Goal: Feedback & Contribution: Submit feedback/report problem

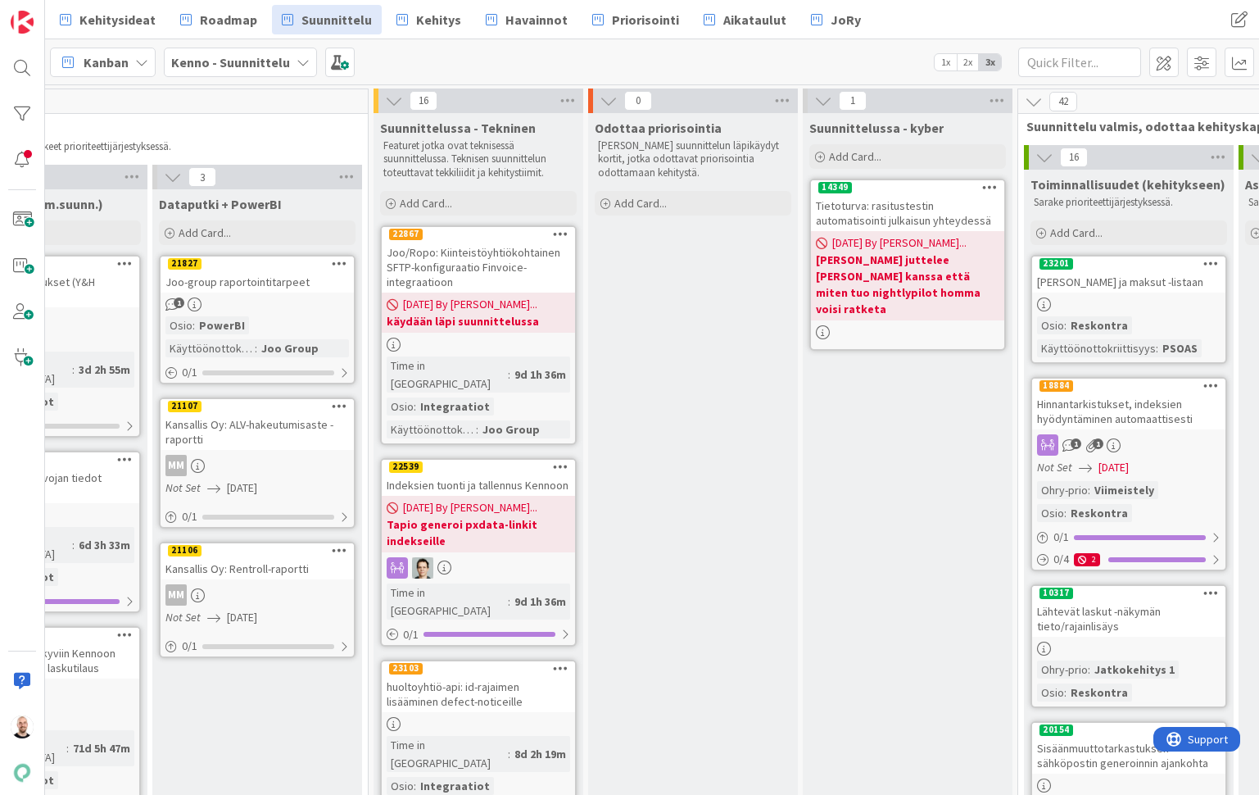
scroll to position [0, 1434]
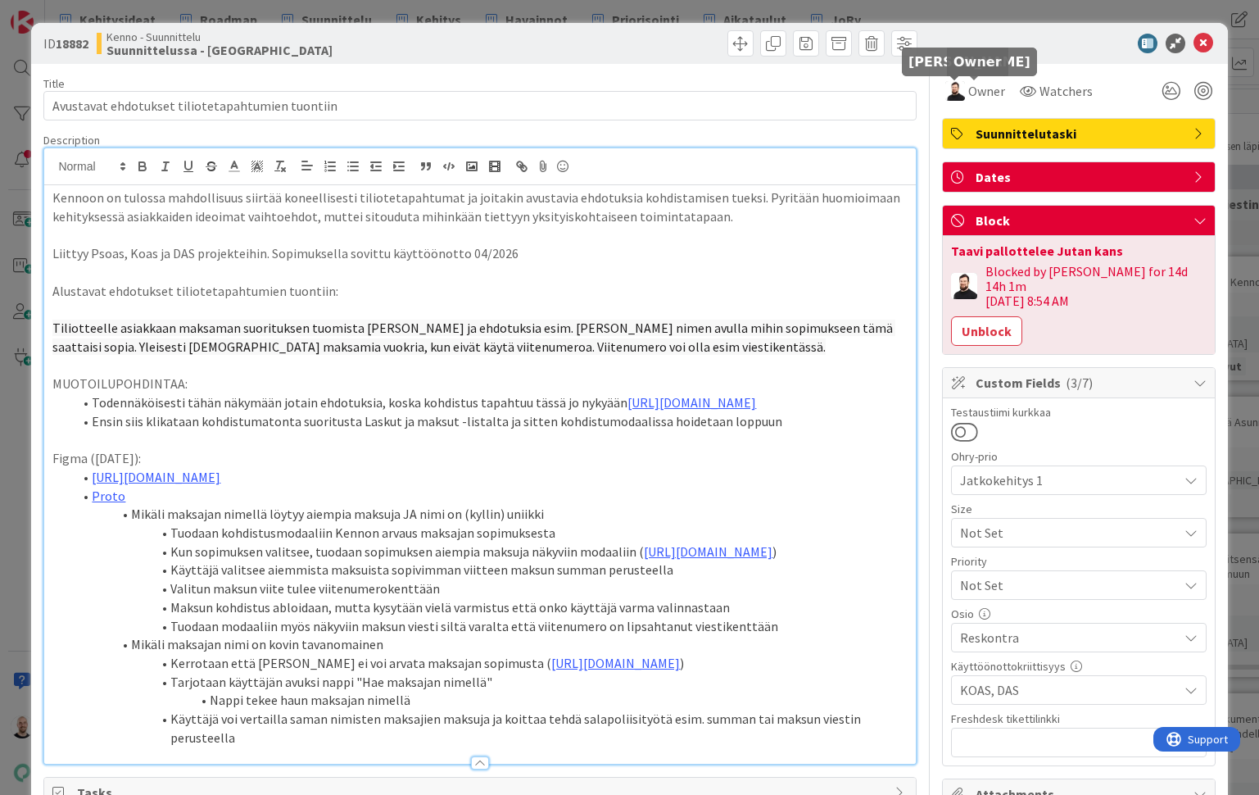
scroll to position [1175, 0]
click at [817, 10] on div "ID 18882 Kenno - Suunnittelu Suunnittelussa - Rautalangat Title 48 / 128 Avusta…" at bounding box center [629, 397] width 1259 height 795
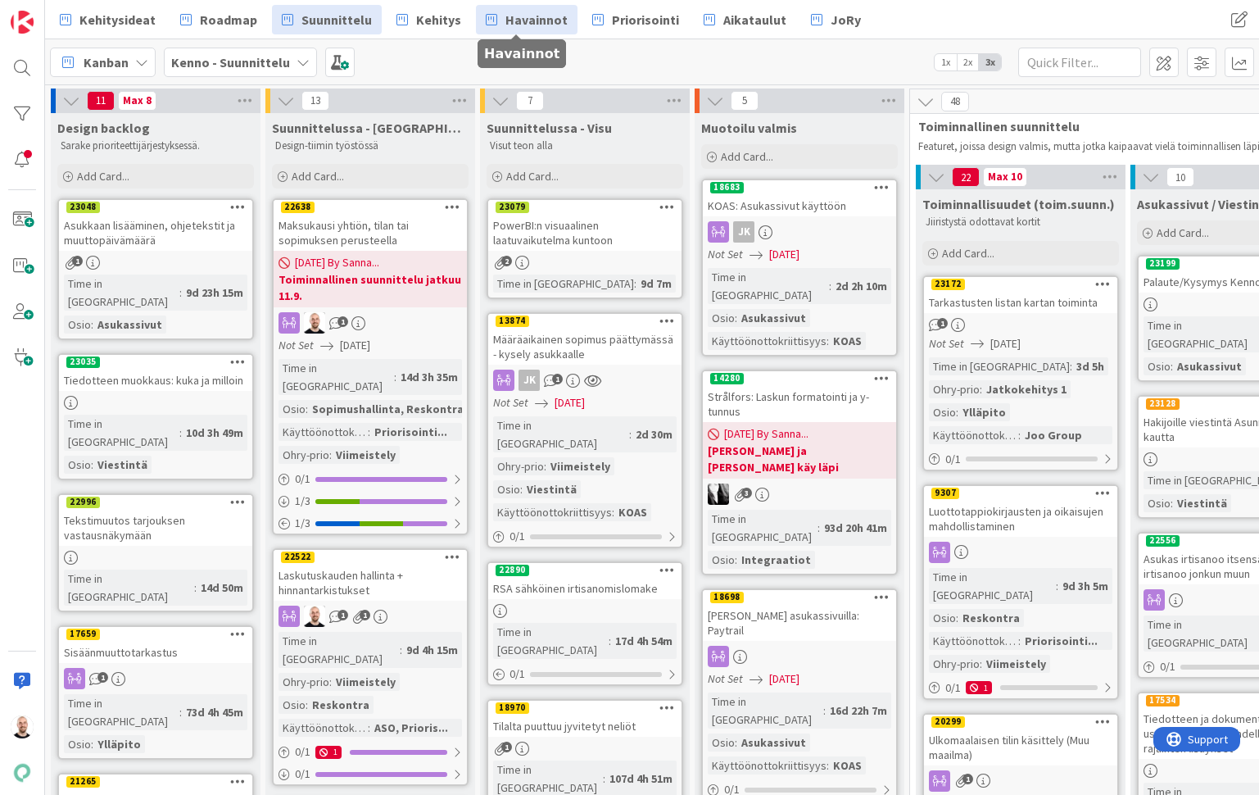
click at [508, 27] on span "Havainnot" at bounding box center [536, 20] width 62 height 20
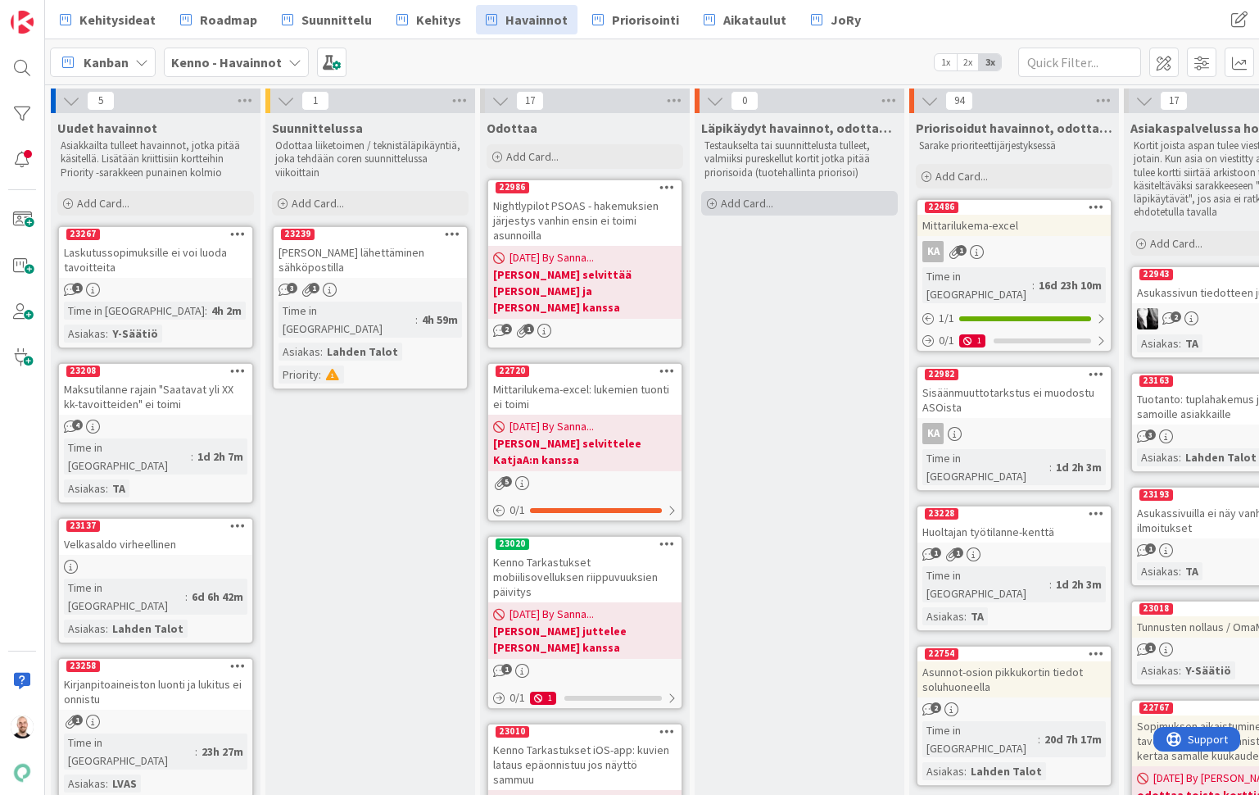
click at [780, 207] on div "Add Card..." at bounding box center [799, 203] width 197 height 25
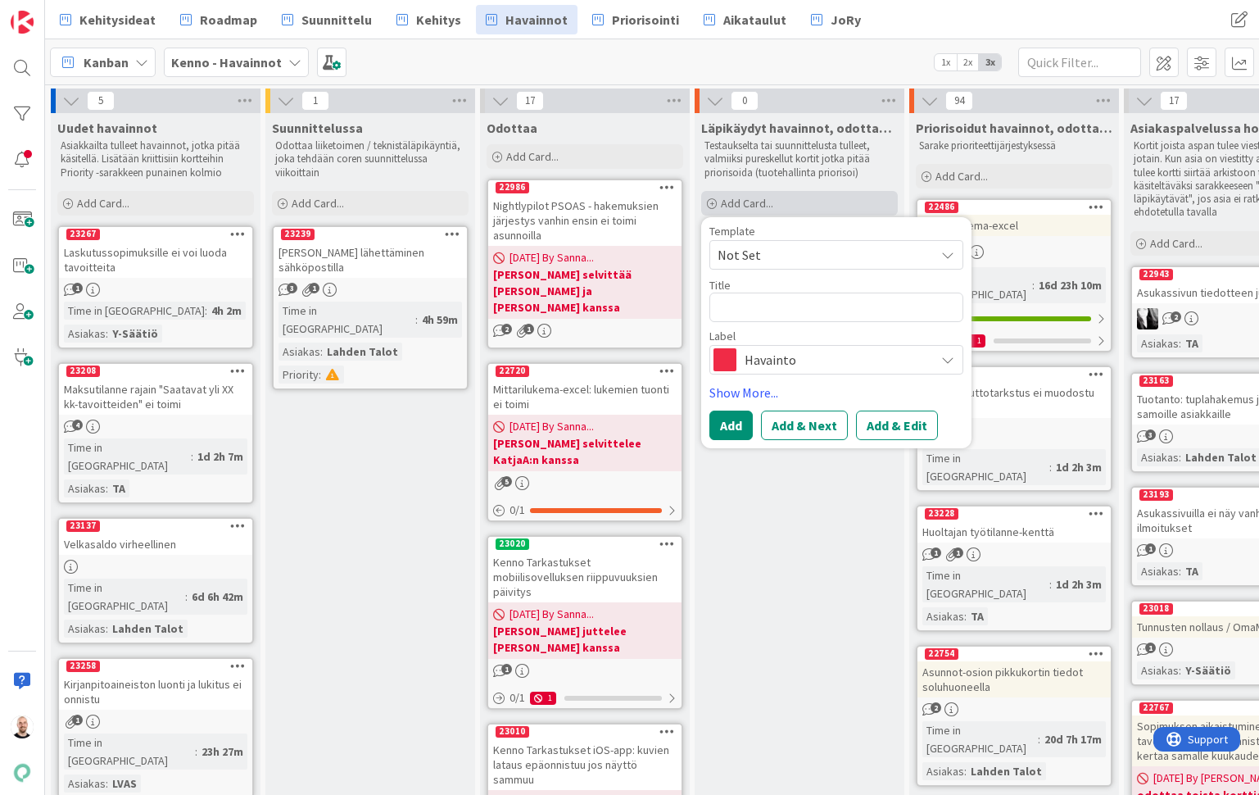
type textarea "x"
type textarea "I"
type textarea "x"
type textarea "Ir"
type textarea "x"
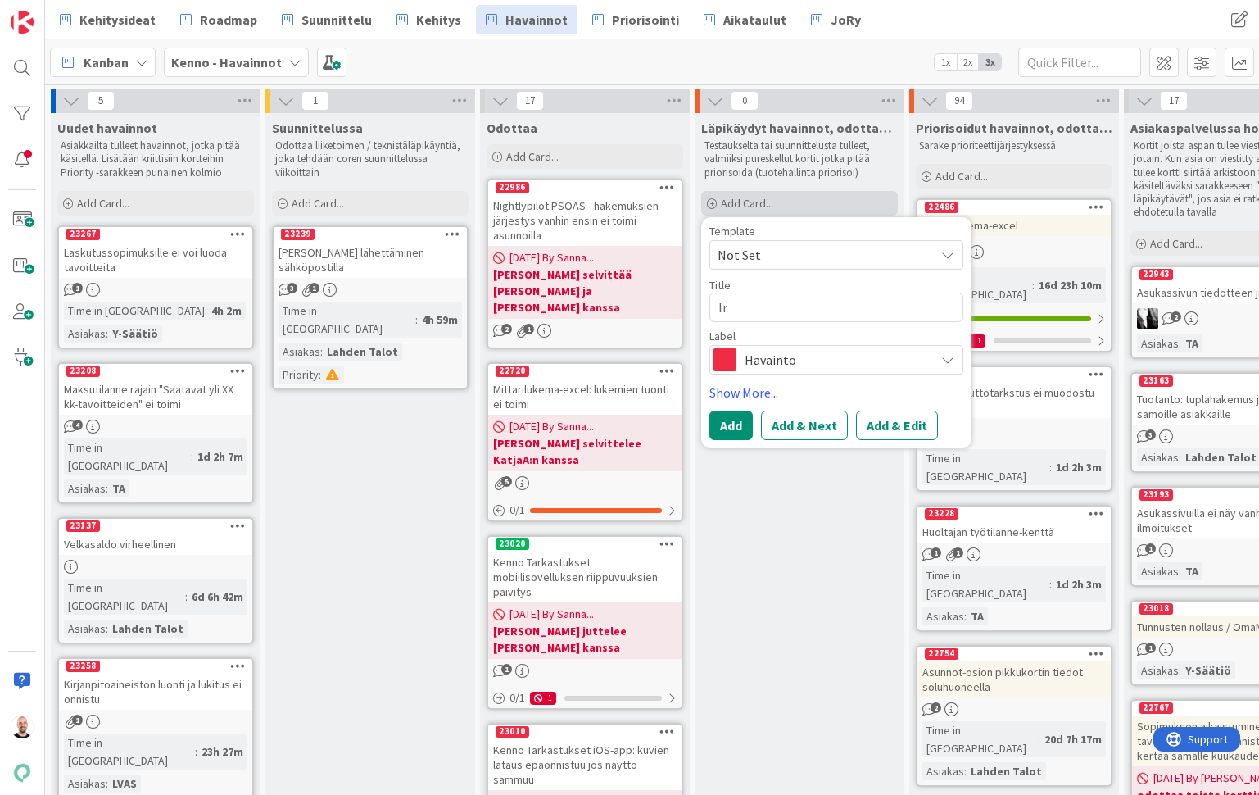
type textarea "Irt"
type textarea "x"
type textarea "Irti"
type textarea "x"
type textarea "Irtis"
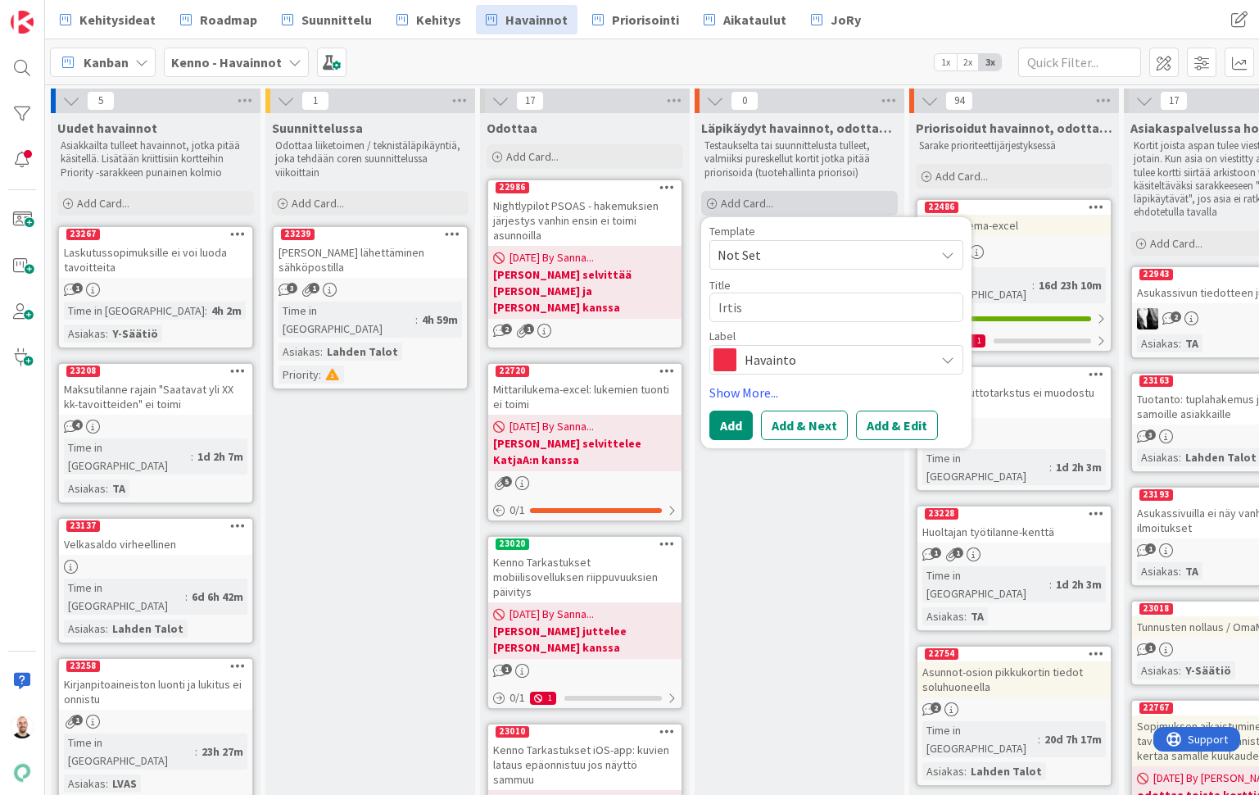
type textarea "x"
type textarea "Irtisa"
type textarea "x"
type textarea "Irtisan"
type textarea "x"
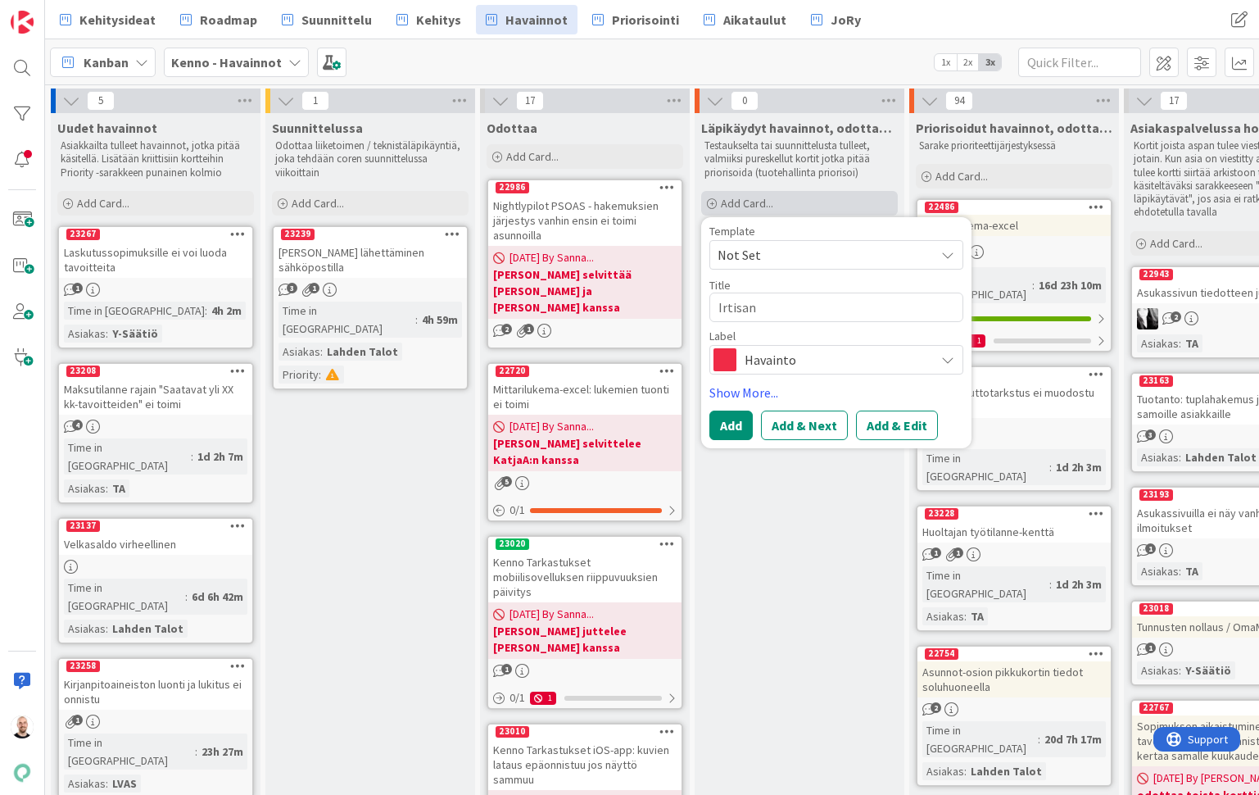
type textarea "Irtisano"
type textarea "x"
type textarea "Irtisanom"
type textarea "x"
type textarea "Irtisanomi"
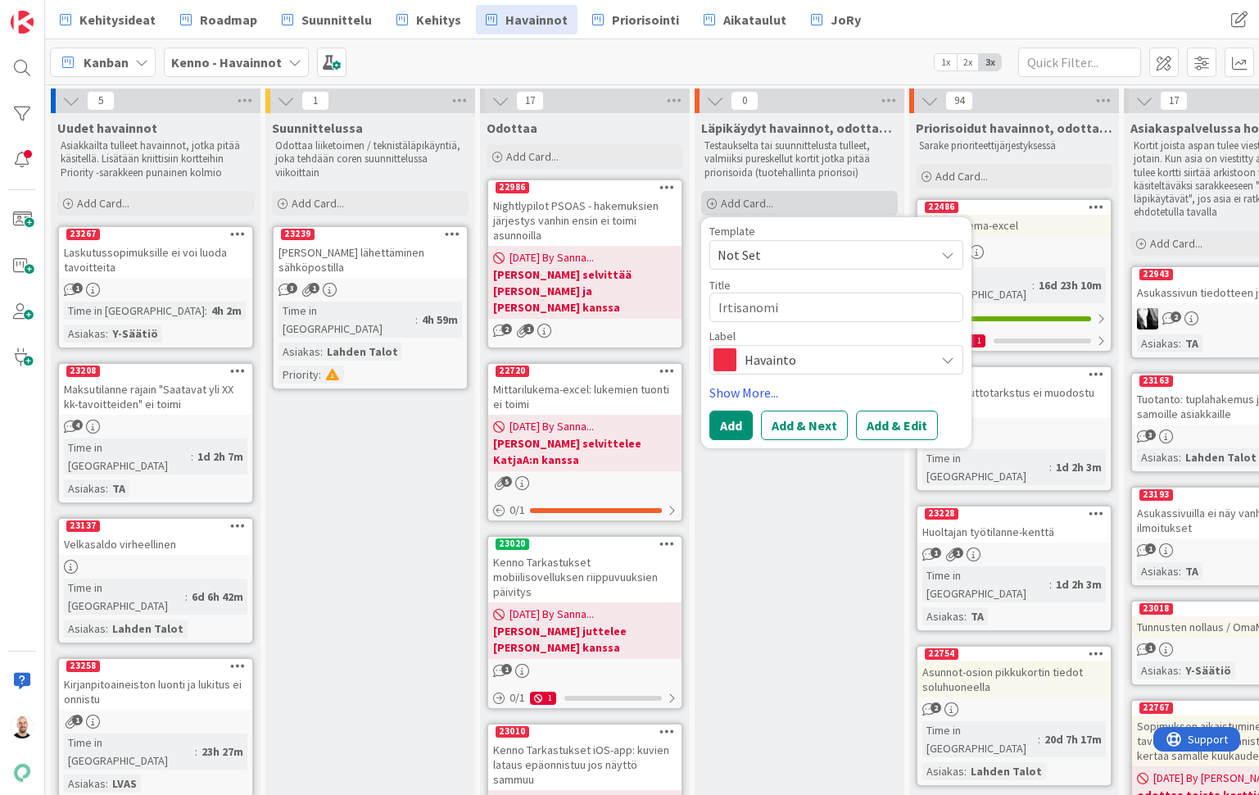
type textarea "x"
type textarea "Irtisanomis"
type textarea "x"
type textarea "Irtisanomisp"
type textarea "x"
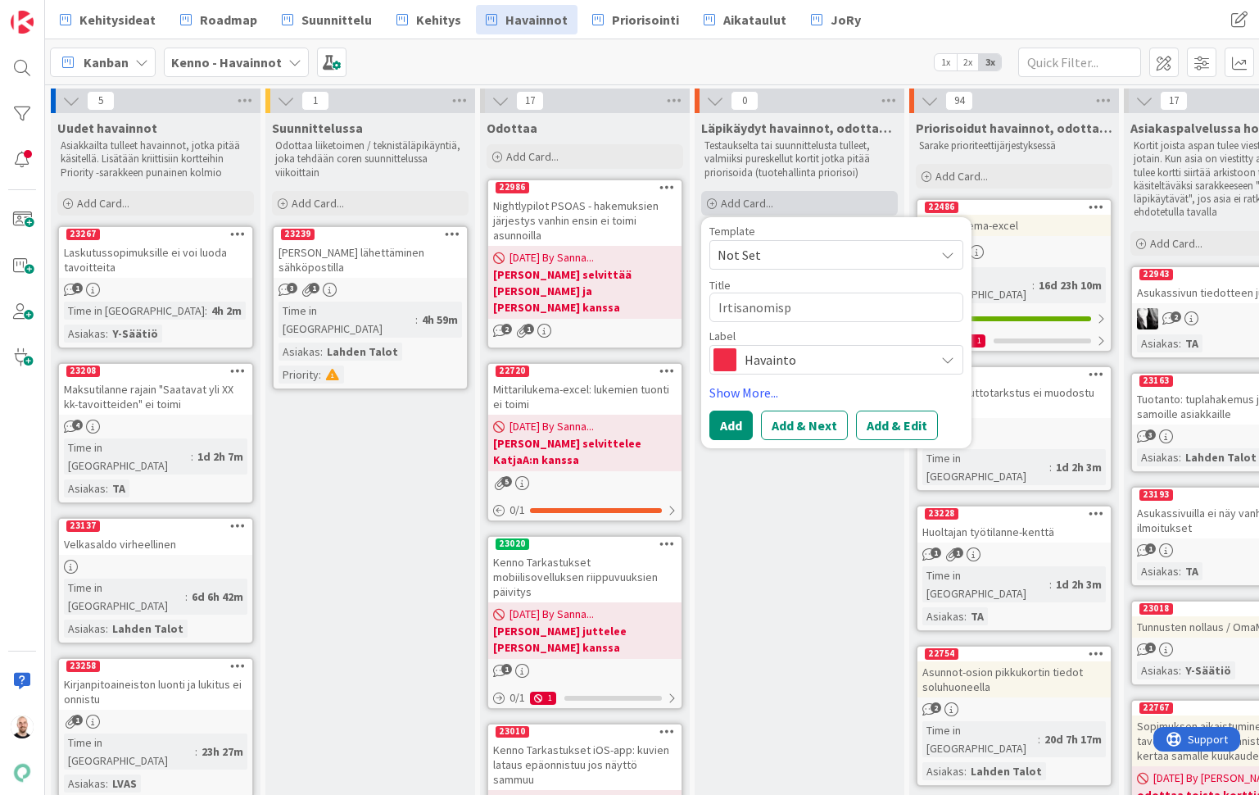
type textarea "Irtisanomispr"
type textarea "x"
type textarea "Irtisanomispro"
type textarea "x"
type textarea "Irtisanomispros"
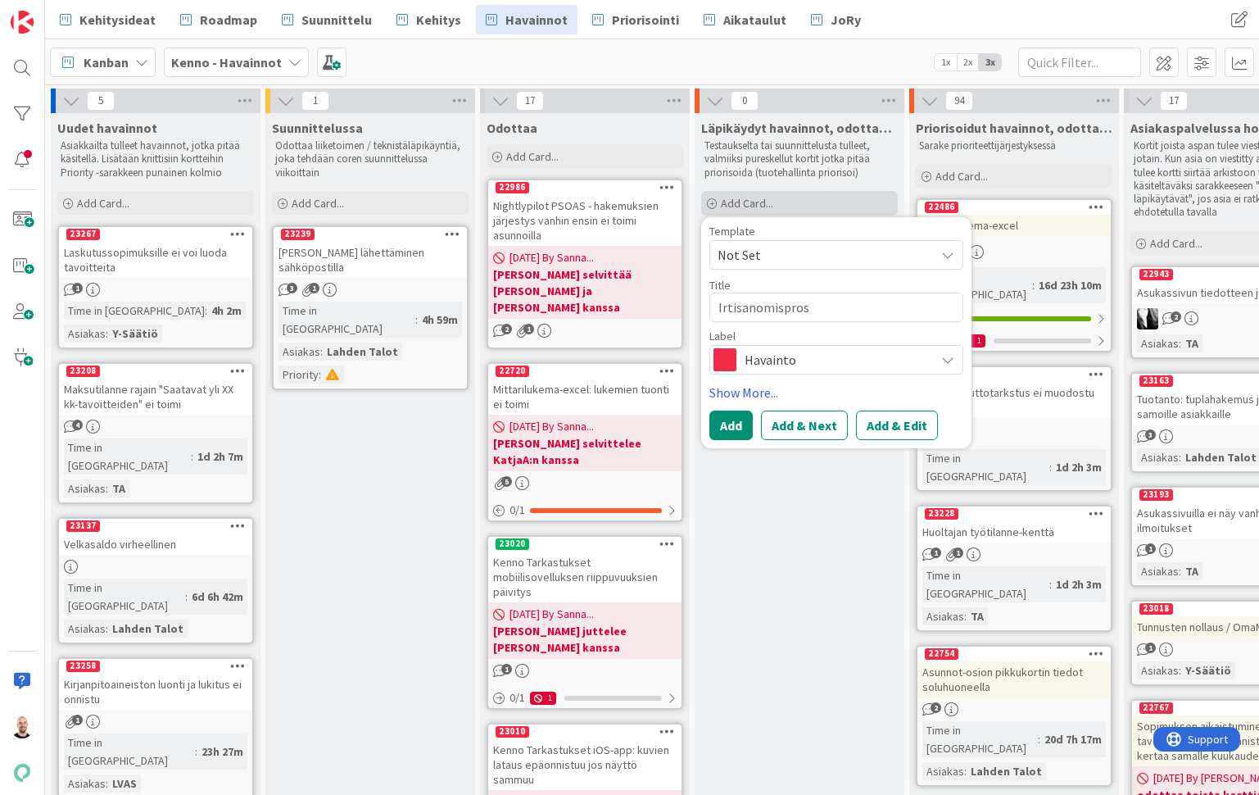
type textarea "x"
type textarea "Irtisanomisprose"
type textarea "x"
type textarea "Irtisanomisproses"
type textarea "x"
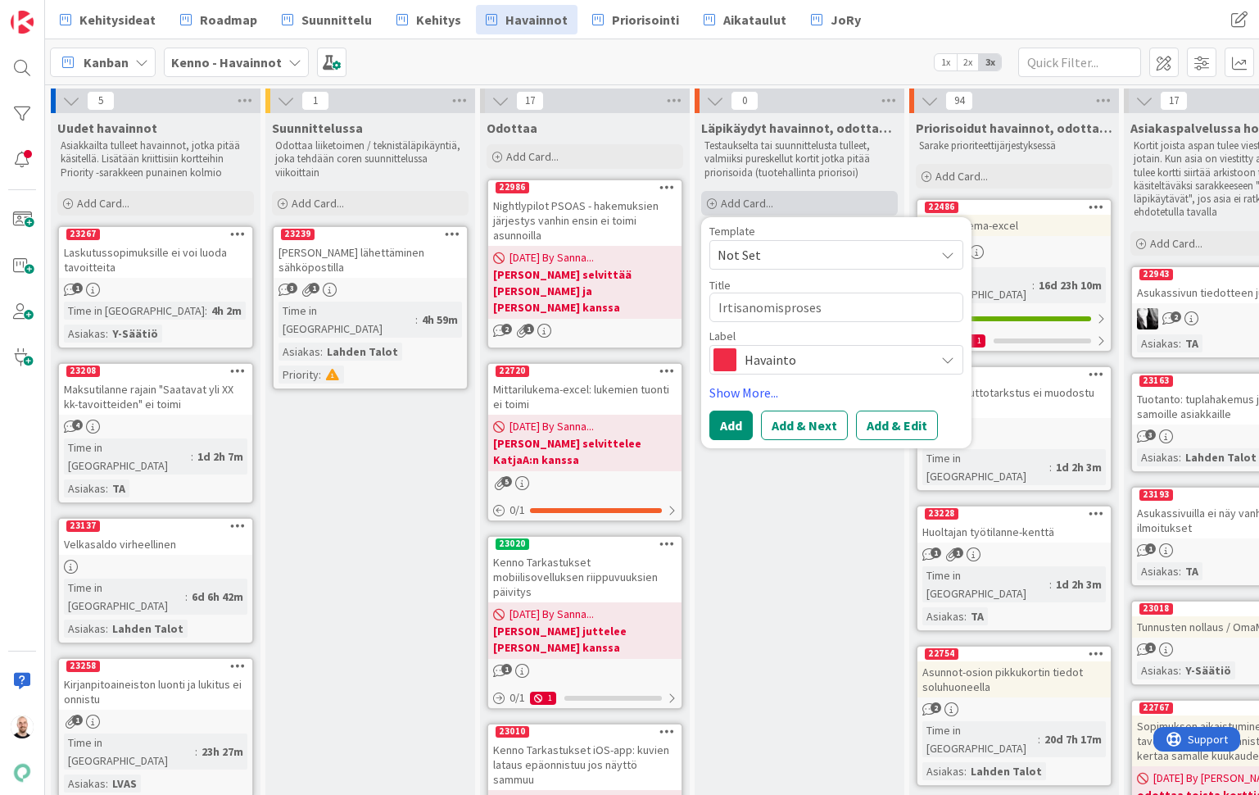
type textarea "Irtisanomisprosess"
type textarea "x"
type textarea "Irtisanomisprosessi"
type textarea "x"
type textarea "Irtisanomisprosessin"
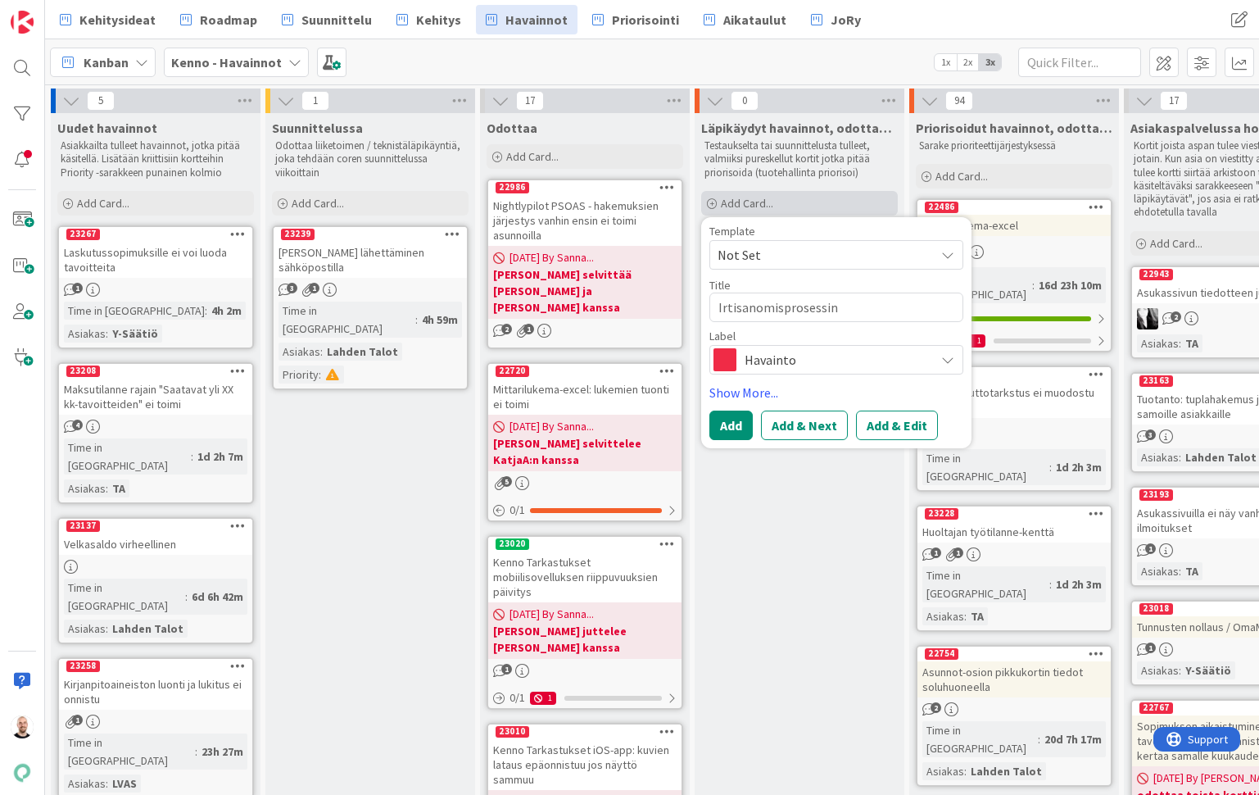
type textarea "x"
type textarea "Irtisanomisprosessin"
type textarea "x"
type textarea "Irtisanomisprosessin s"
type textarea "x"
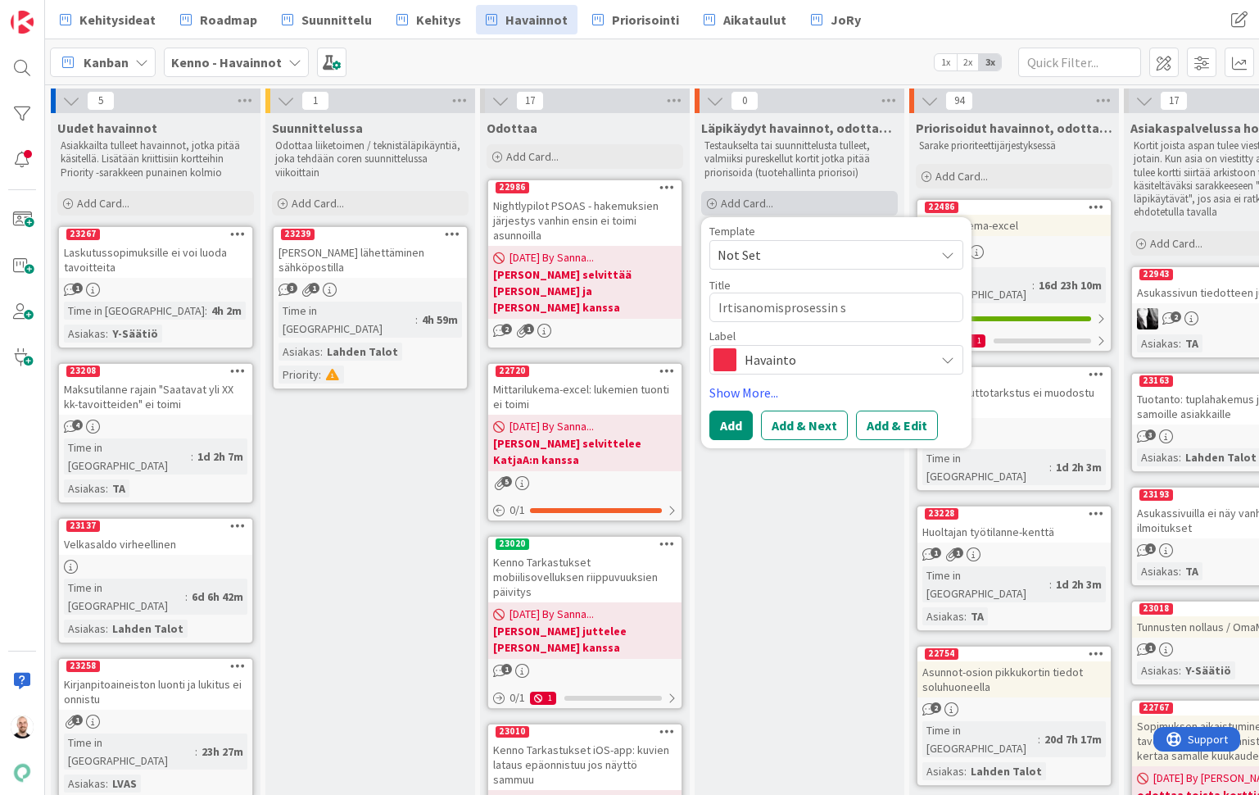
type textarea "Irtisanomisprosessin st"
type textarea "x"
type textarea "Irtisanomisprosessin sta"
type textarea "x"
type textarea "Irtisanomisprosessin stat"
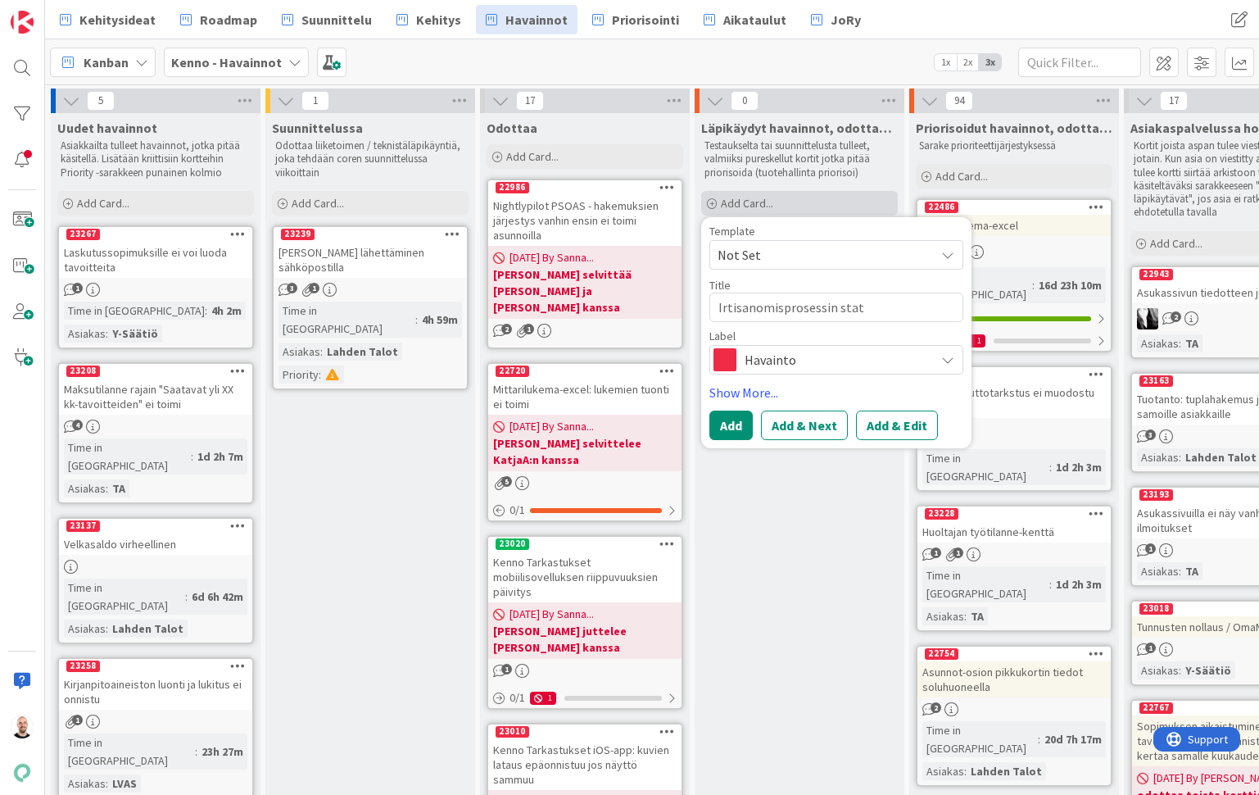
type textarea "x"
type textarea "Irtisanomisprosessin statu"
type textarea "x"
type textarea "Irtisanomisprosessin statuk"
type textarea "x"
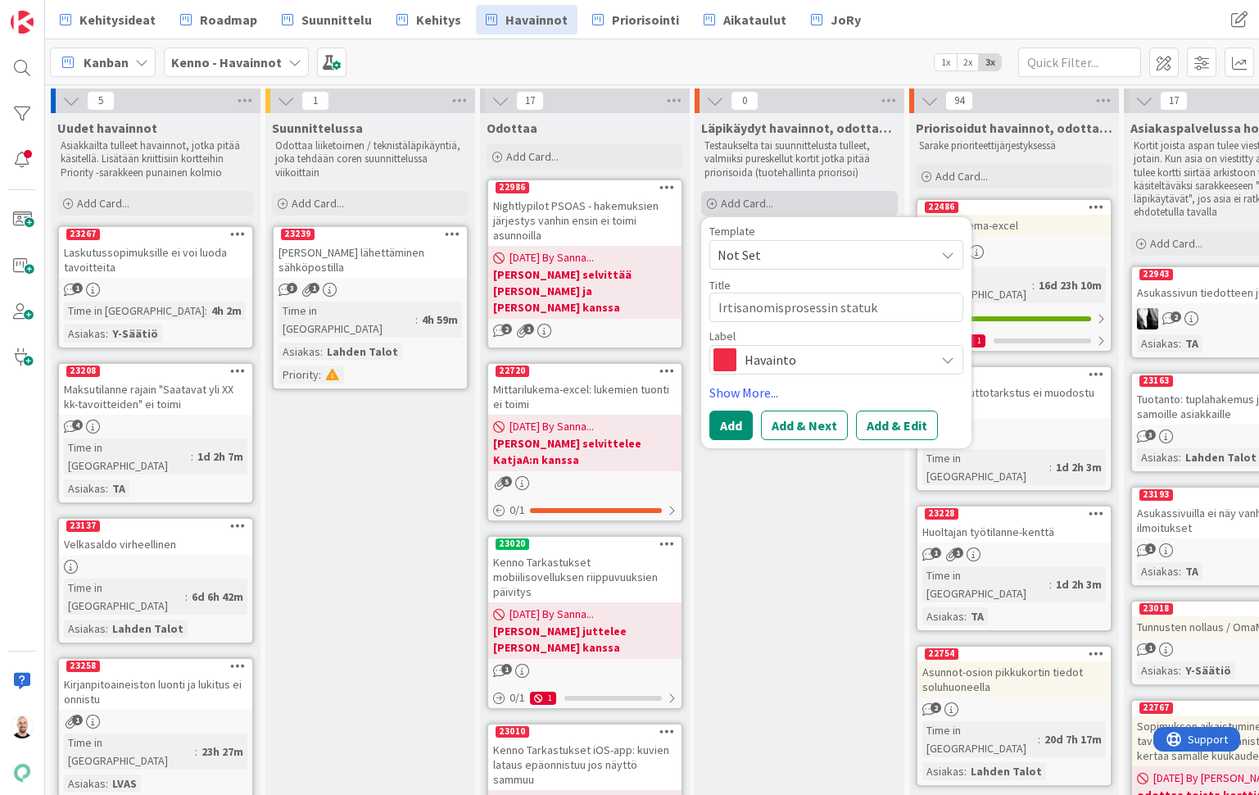
type textarea "Irtisanomisprosessin statuks"
type textarea "x"
type textarea "Irtisanomisprosessin statukse"
type textarea "x"
type textarea "Irtisanomisprosessin statukset"
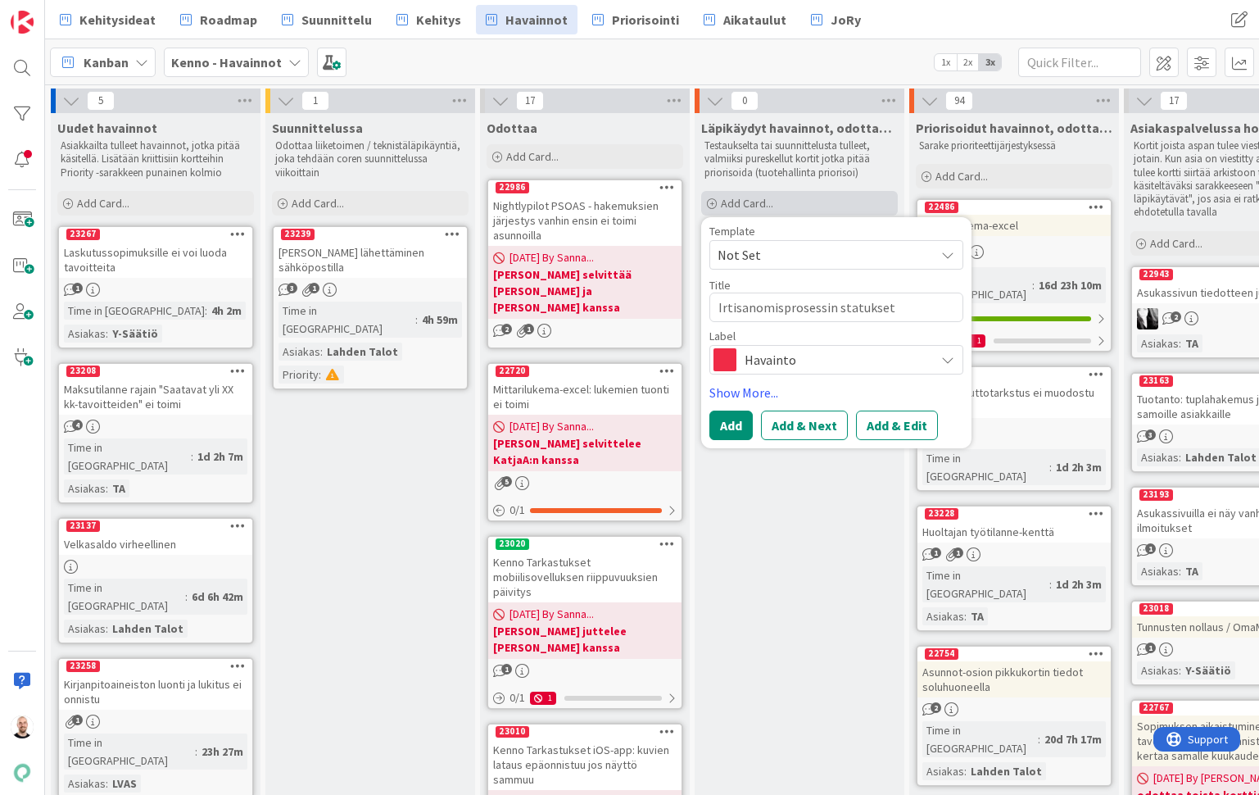
type textarea "x"
type textarea "Irtisanomisprosessin statukset"
type textarea "x"
type textarea "Irtisanomisprosessin statukset V"
type textarea "x"
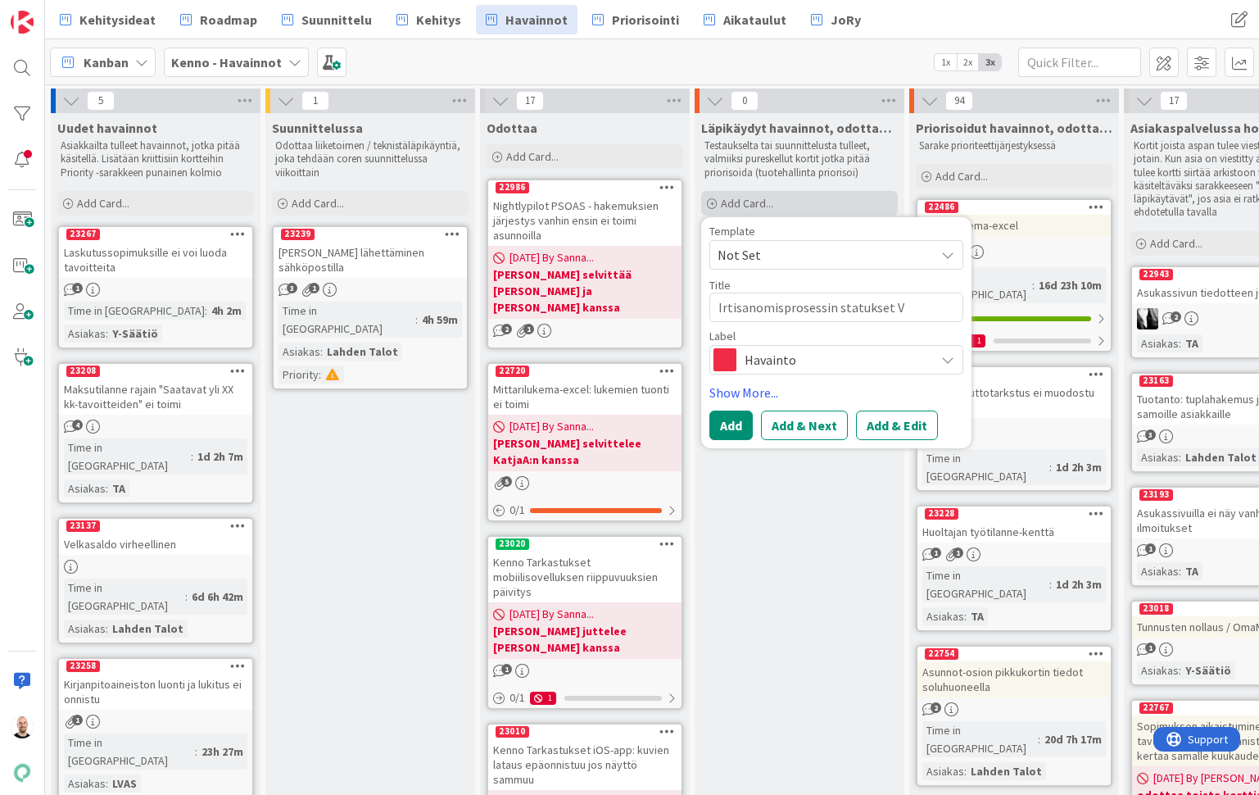
type textarea "Irtisanomisprosessin statukset Vi"
type textarea "x"
type textarea "Irtisanomisprosessin statukset Vie"
type textarea "x"
type textarea "Irtisanomisprosessin statukset Vies"
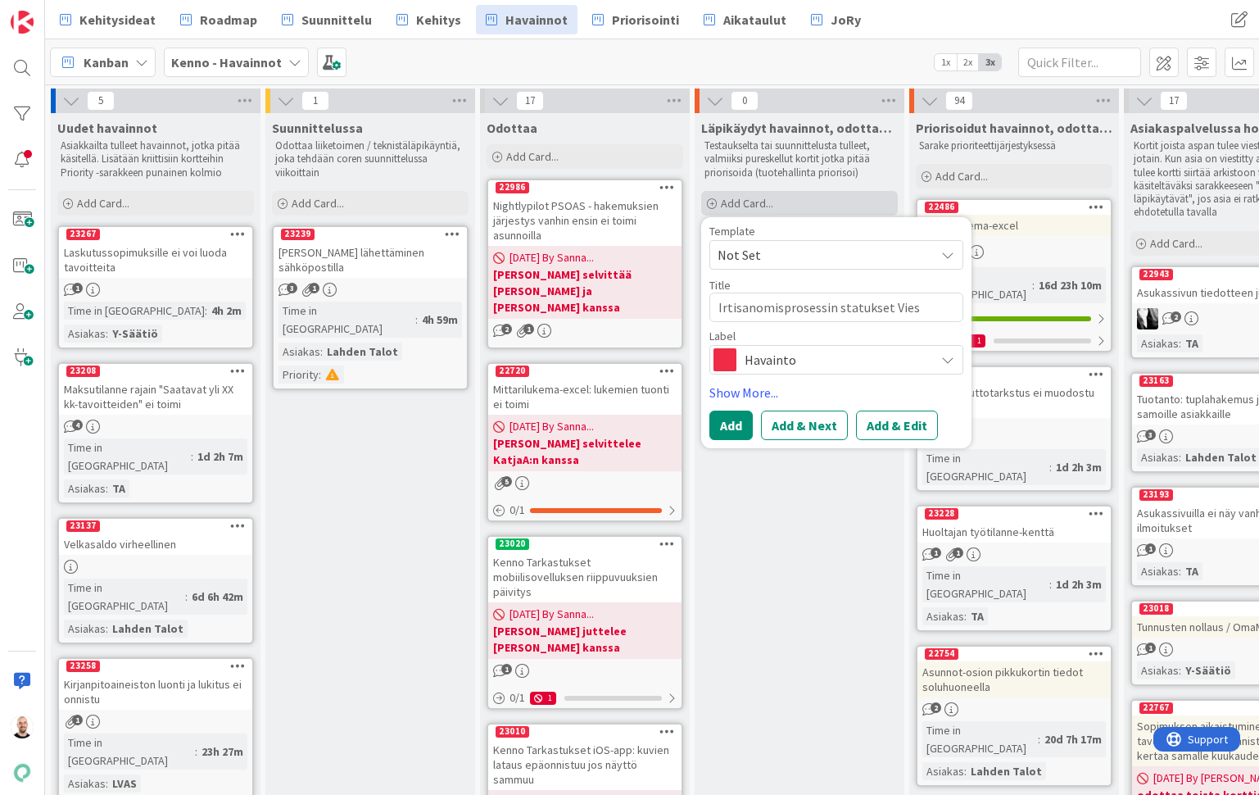
type textarea "x"
type textarea "Irtisanomisprosessin statukset Viest"
type textarea "x"
type textarea "Irtisanomisprosessin statukset Viesti"
type textarea "x"
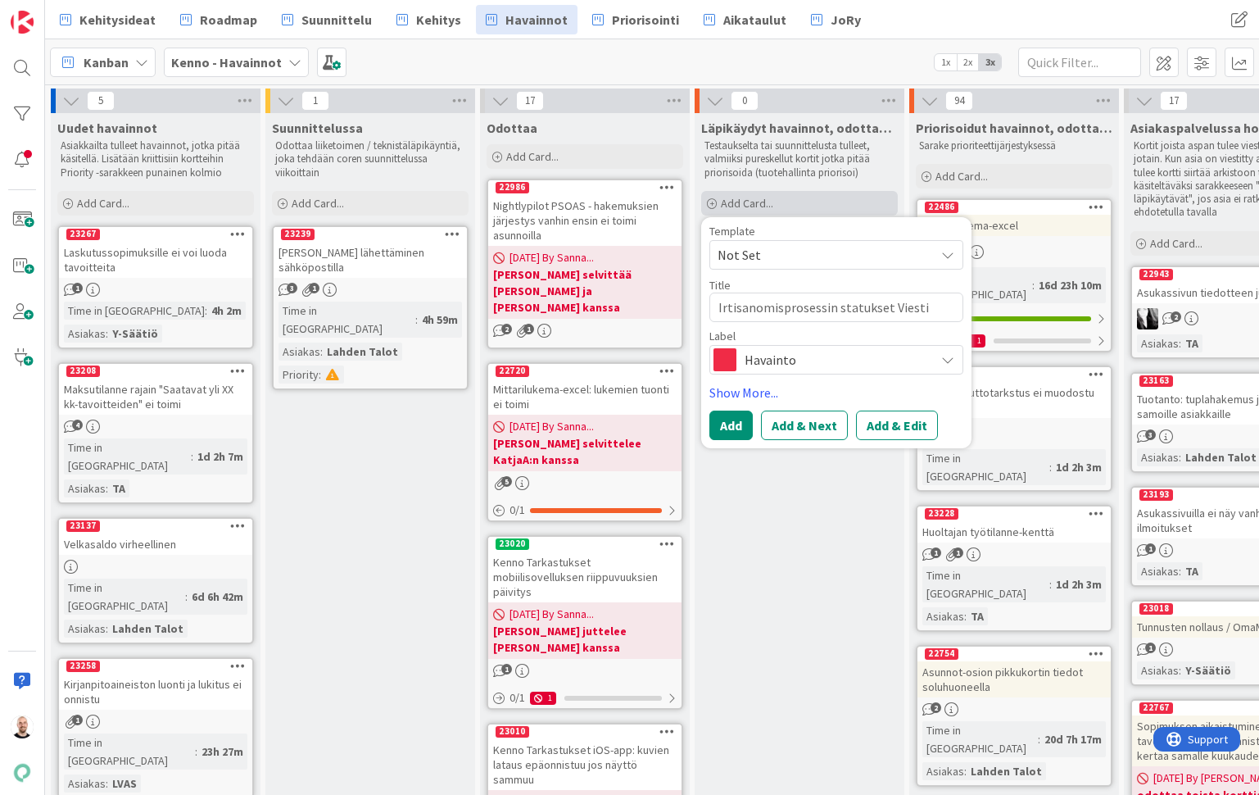
type textarea "Irtisanomisprosessin statukset Viestit"
type textarea "x"
type textarea "Irtisanomisprosessin statukset Viestit-"
type textarea "x"
type textarea "Irtisanomisprosessin statukset Viestit-v"
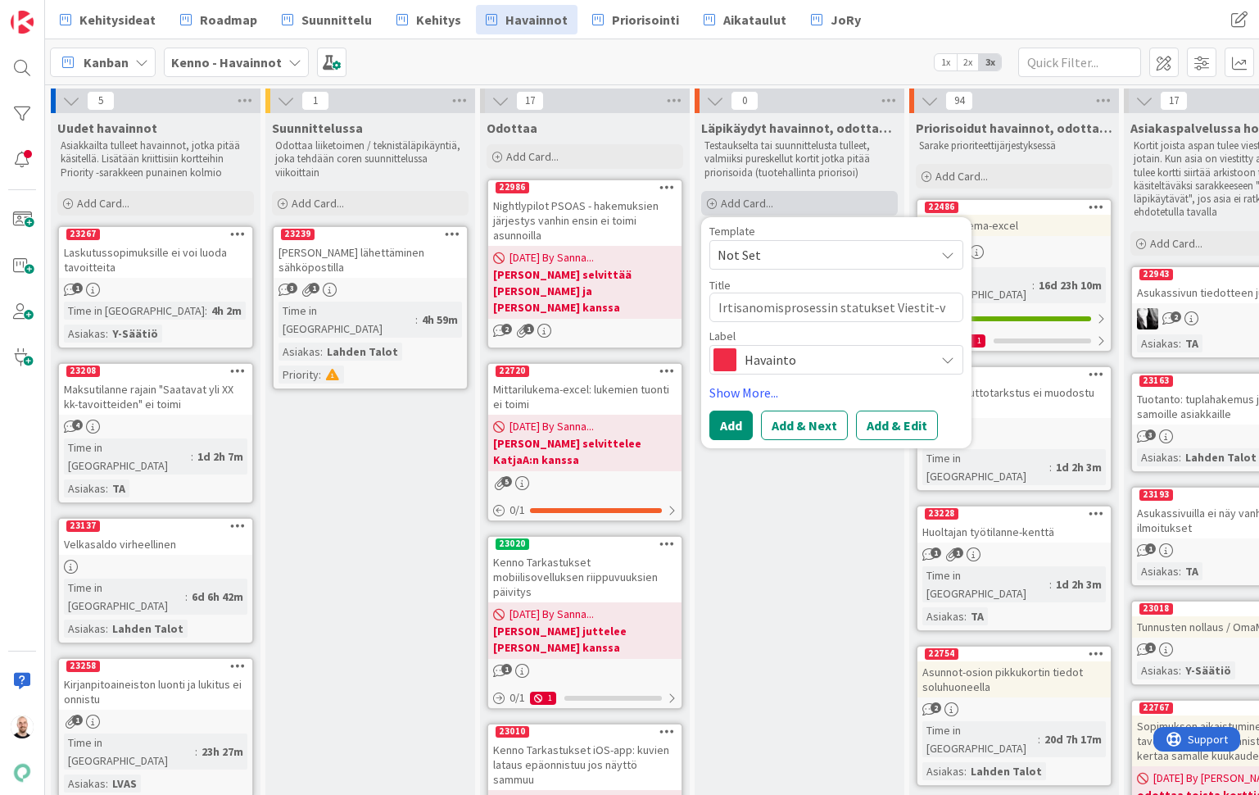
type textarea "x"
type textarea "Irtisanomisprosessin statukset Viestit-vä"
type textarea "x"
type textarea "Irtisanomisprosessin statukset Viestit-väl"
type textarea "x"
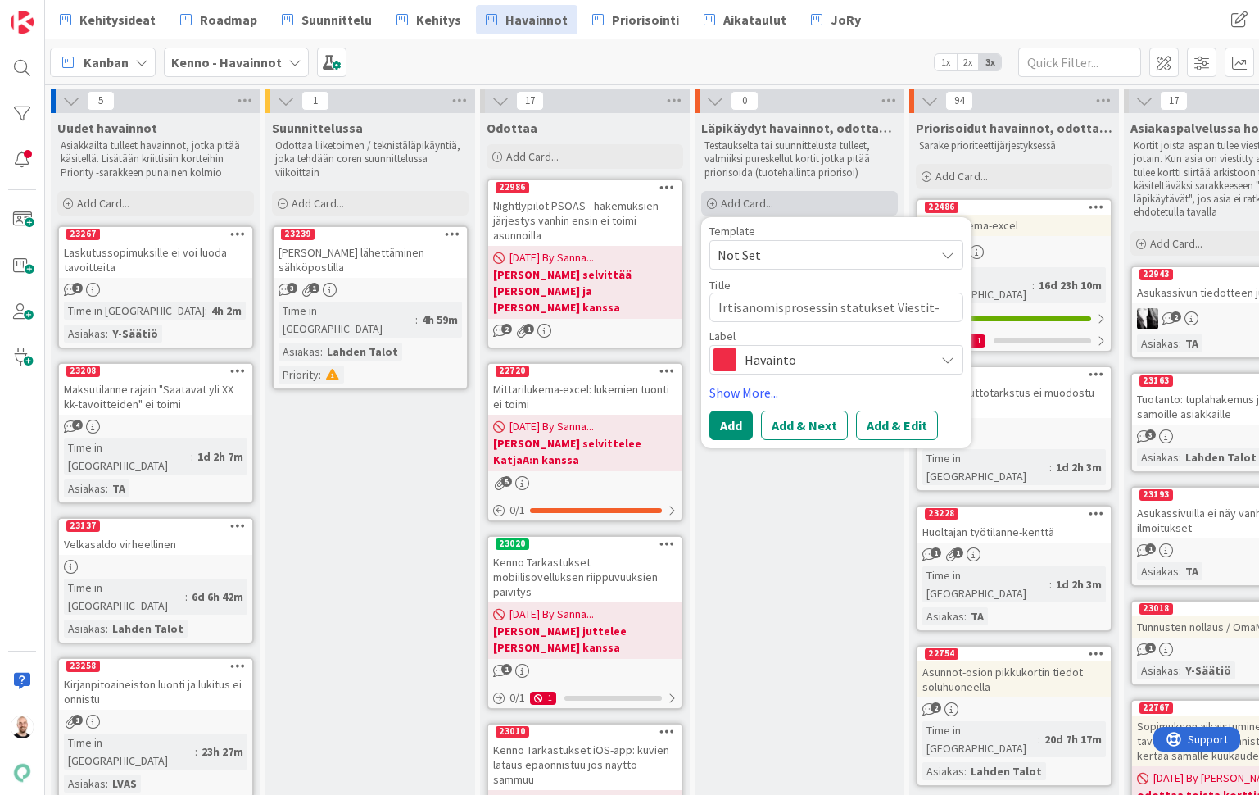
type textarea "Irtisanomisprosessin statukset Viestit-väli"
type textarea "x"
type textarea "Irtisanomisprosessin statukset Viestit-välil"
type textarea "x"
type textarea "Irtisanomisprosessin statukset Viestit-välile"
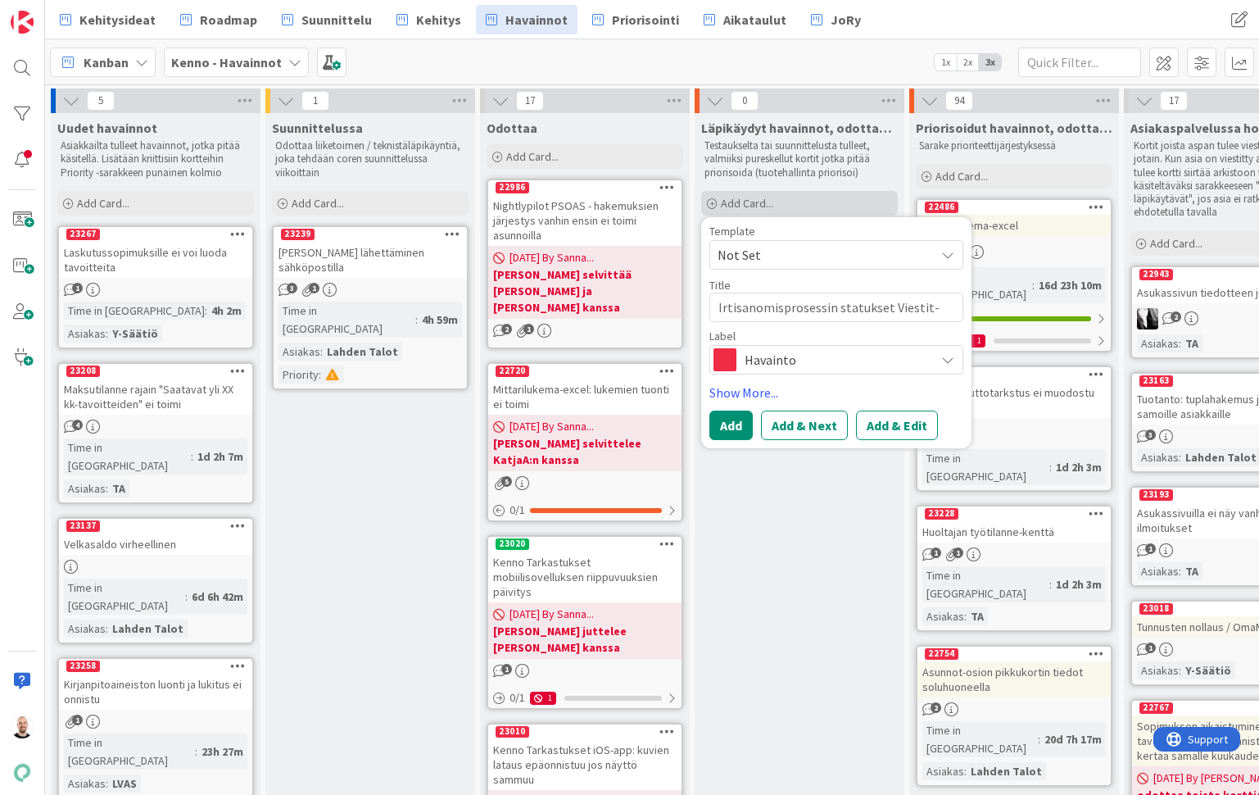
type textarea "x"
type textarea "Irtisanomisprosessin statukset Viestit-välileh"
type textarea "x"
type textarea "Irtisanomisprosessin statukset Viestit-välilehd"
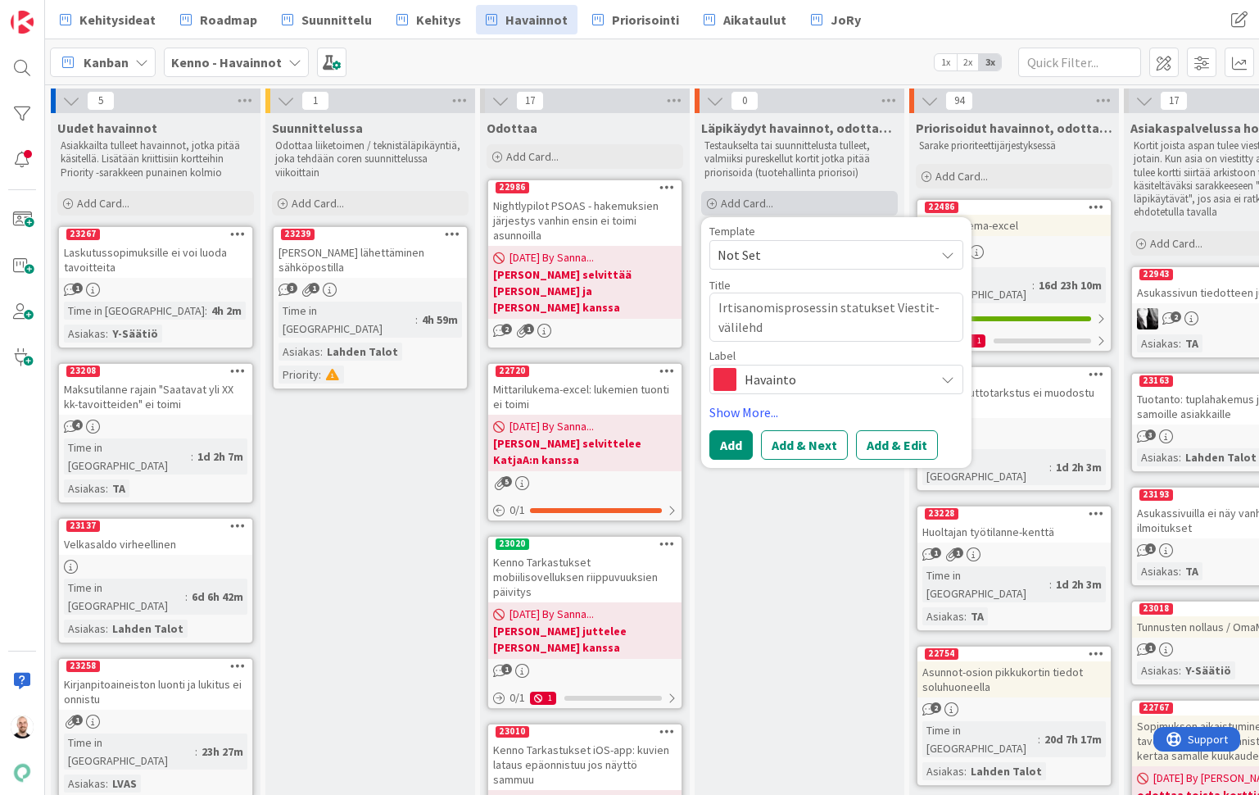
type textarea "x"
type textarea "Irtisanomisprosessin statukset Viestit-välilehde"
type textarea "x"
type textarea "Irtisanomisprosessin statukset Viestit-välilehdel"
type textarea "x"
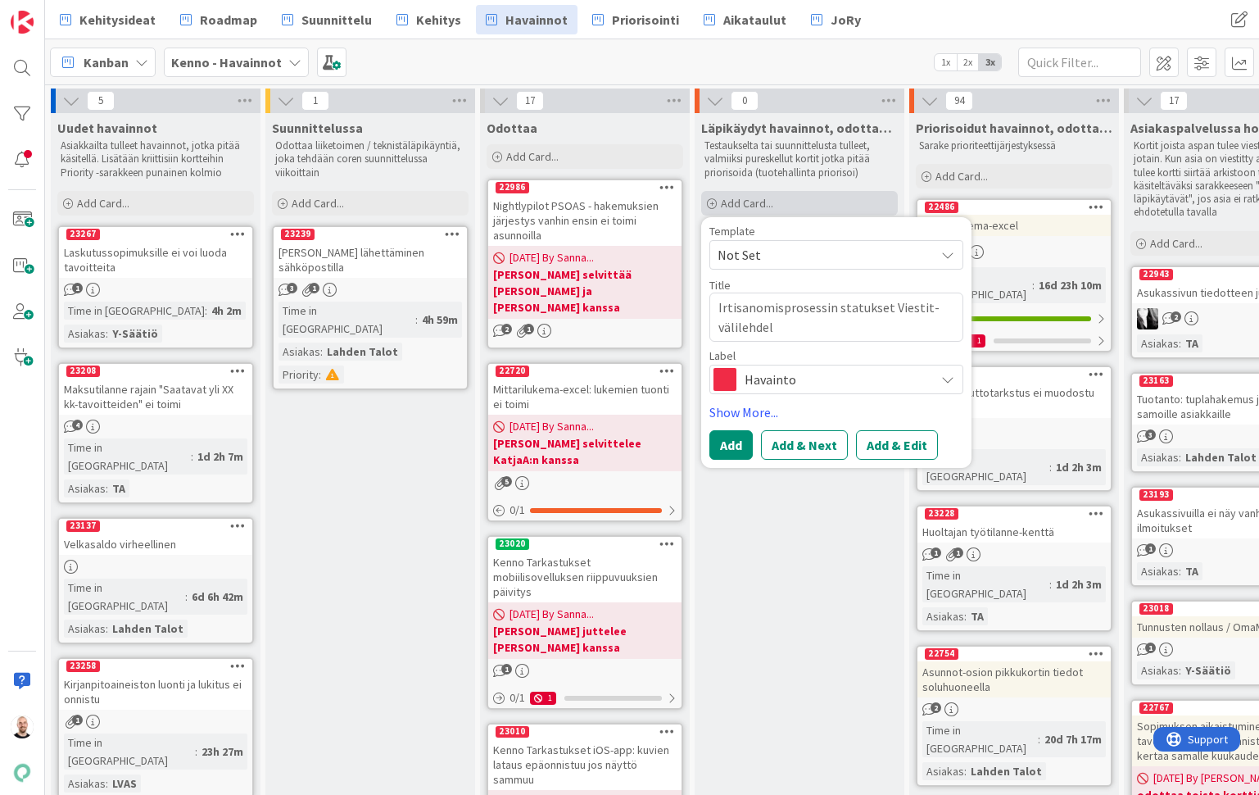
type textarea "Irtisanomisprosessin statukset Viestit-välilehdell"
type textarea "x"
type textarea "Irtisanomisprosessin statukset Viestit-välilehdellä"
click at [913, 447] on button "Add & Edit" at bounding box center [897, 444] width 82 height 29
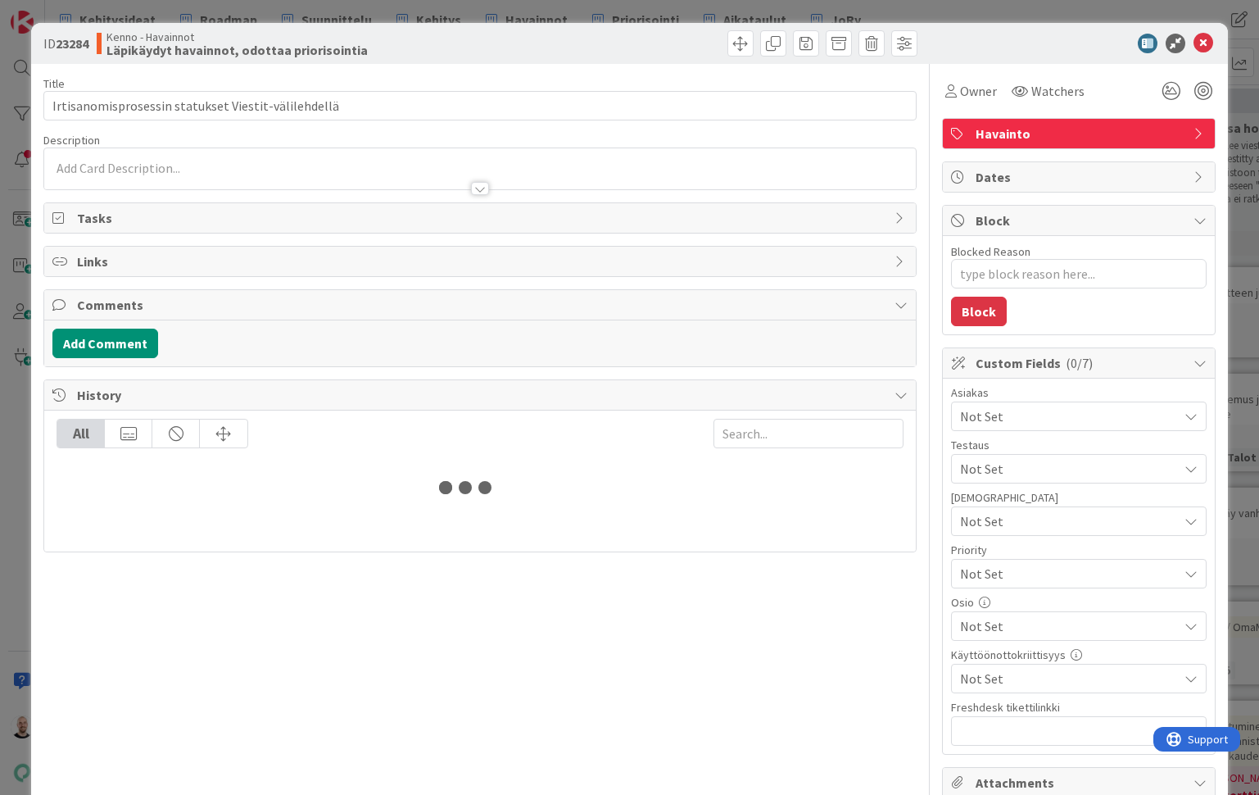
type textarea "x"
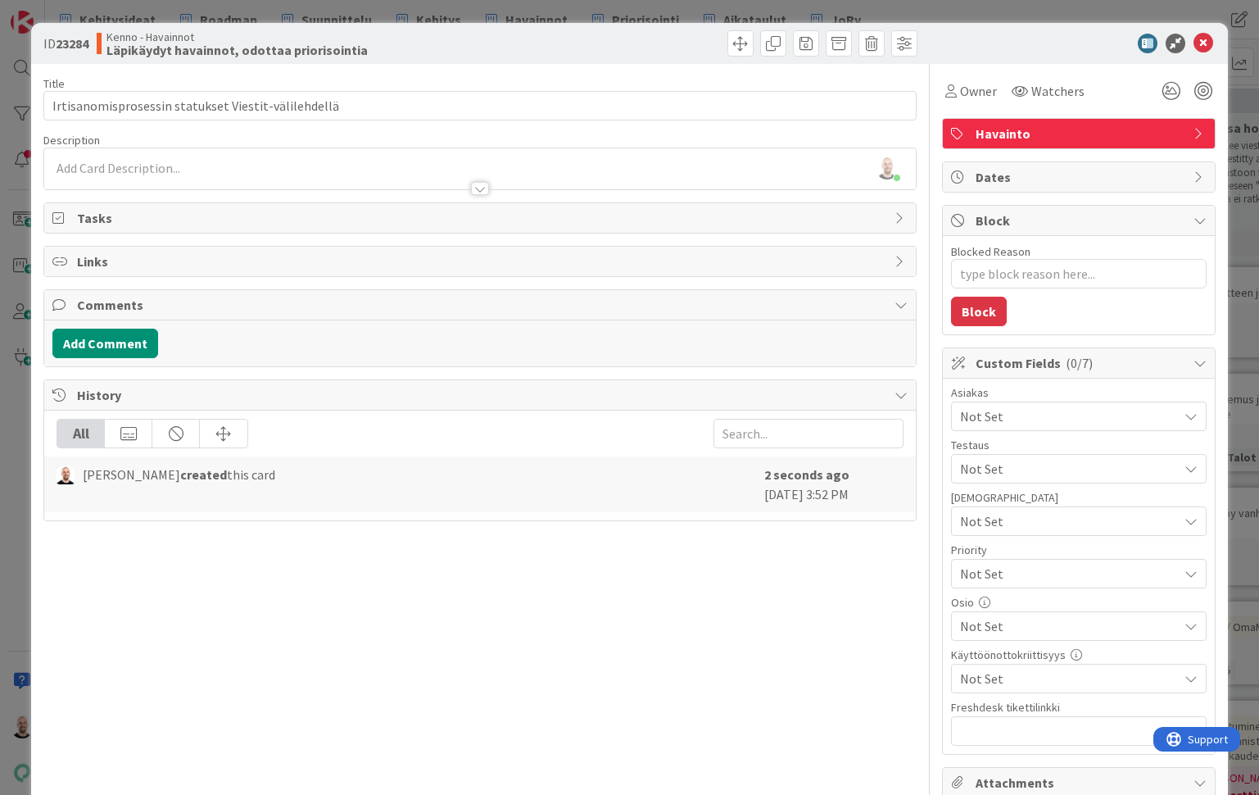
click at [440, 184] on div at bounding box center [479, 180] width 871 height 17
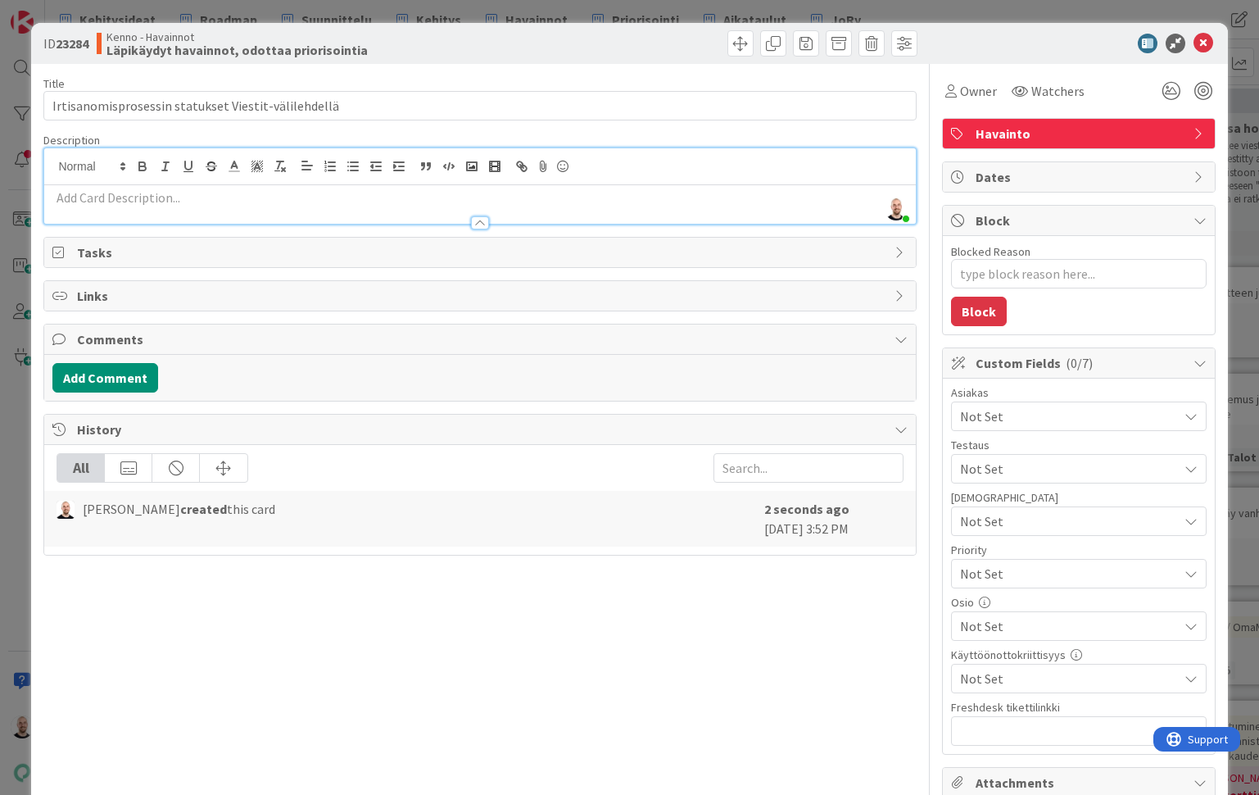
click at [425, 205] on p at bounding box center [479, 197] width 854 height 19
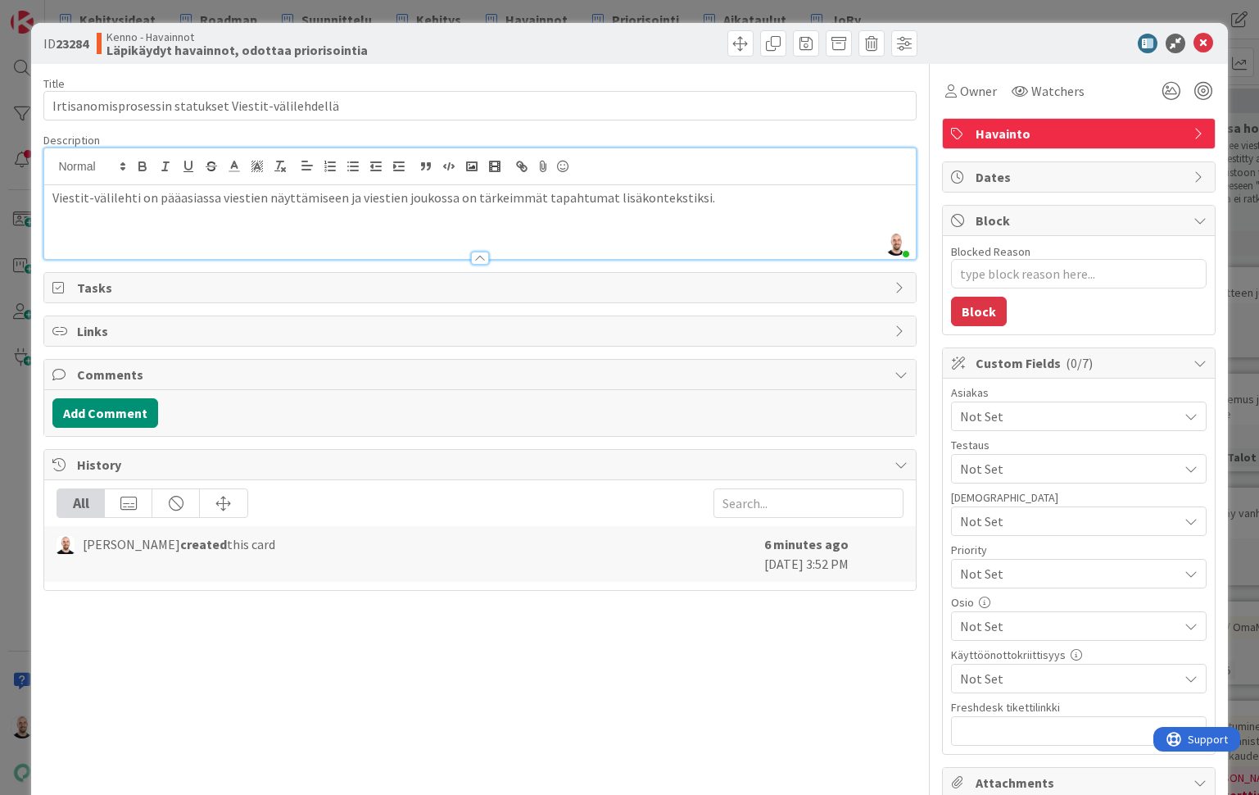
click at [52, 197] on p "Viestit-välilehti on pääasiassa viestien näyttämiseen ja viestien joukossa on t…" at bounding box center [479, 197] width 854 height 19
click at [351, 193] on p "Kennon Viestit-välilehti on pääasiassa viestien näyttämiseen ja viestien joukos…" at bounding box center [479, 197] width 854 height 19
click at [423, 198] on p "Kennon Viestit-välilehti on pääasiassa viestien näyttämistä varten ja viestien …" at bounding box center [479, 197] width 854 height 19
click at [596, 193] on p "Kennon Viestit-välilehti on pääasiassa viestien näyttämistä varten ja lisäksi v…" at bounding box center [479, 197] width 854 height 19
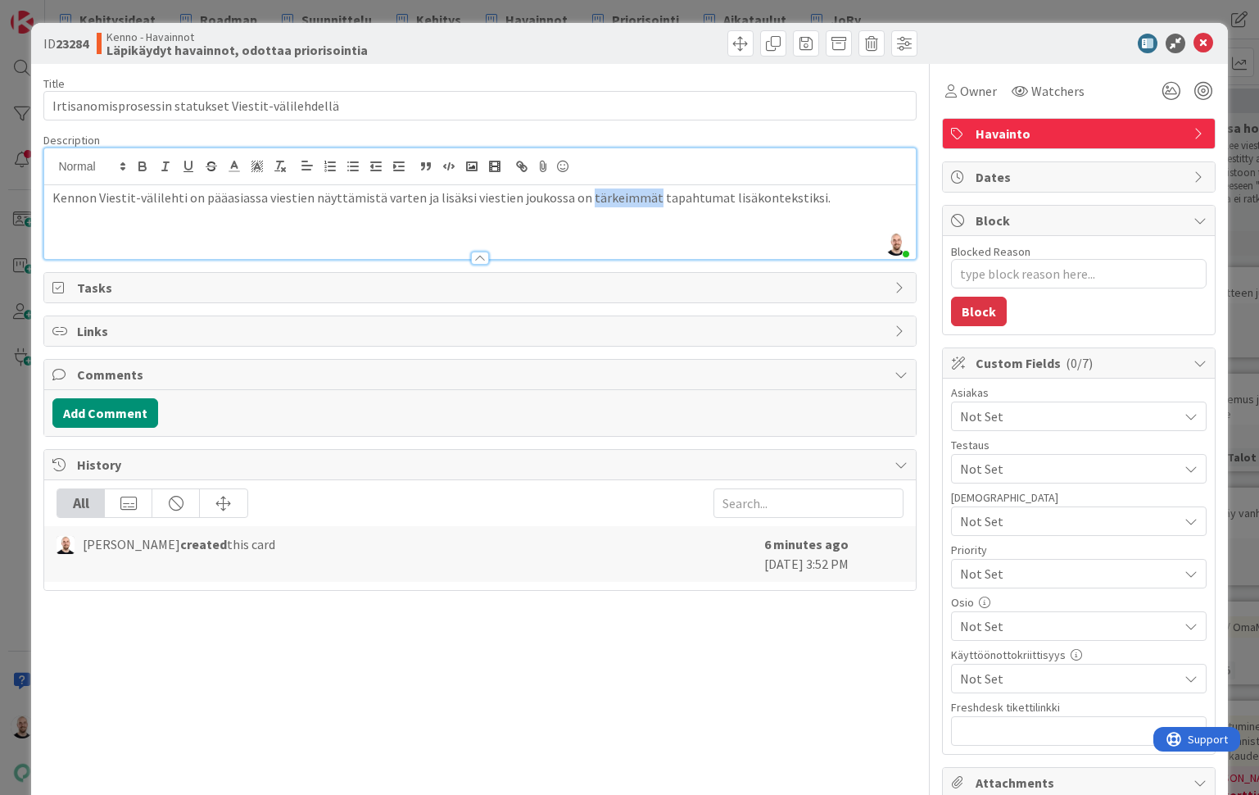
click at [596, 193] on p "Kennon Viestit-välilehti on pääasiassa viestien näyttämistä varten ja lisäksi v…" at bounding box center [479, 197] width 854 height 19
click at [697, 198] on p "Kennon Viestit-välilehti on pääasiassa viestien näyttämistä varten ja lisäksi v…" at bounding box center [479, 197] width 854 height 19
click at [742, 209] on div "Kennon Viestit-välilehti on pääasiassa viestien näyttämistä varten ja lisäksi v…" at bounding box center [479, 222] width 871 height 74
click at [803, 201] on p "Kennon Viestit-välilehti on pääasiassa viestien näyttämistä varten ja lisäksi v…" at bounding box center [479, 197] width 854 height 19
click at [773, 240] on p at bounding box center [479, 234] width 854 height 19
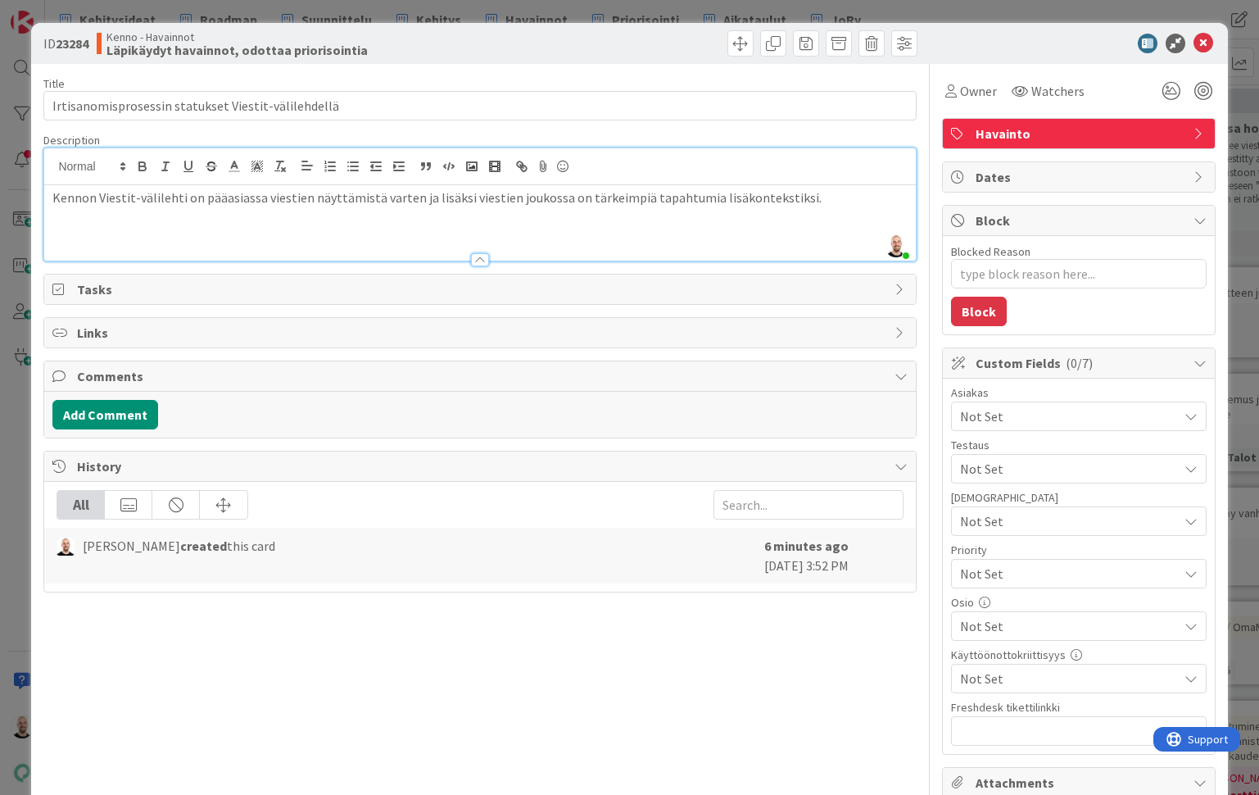
click at [738, 235] on p at bounding box center [479, 234] width 854 height 19
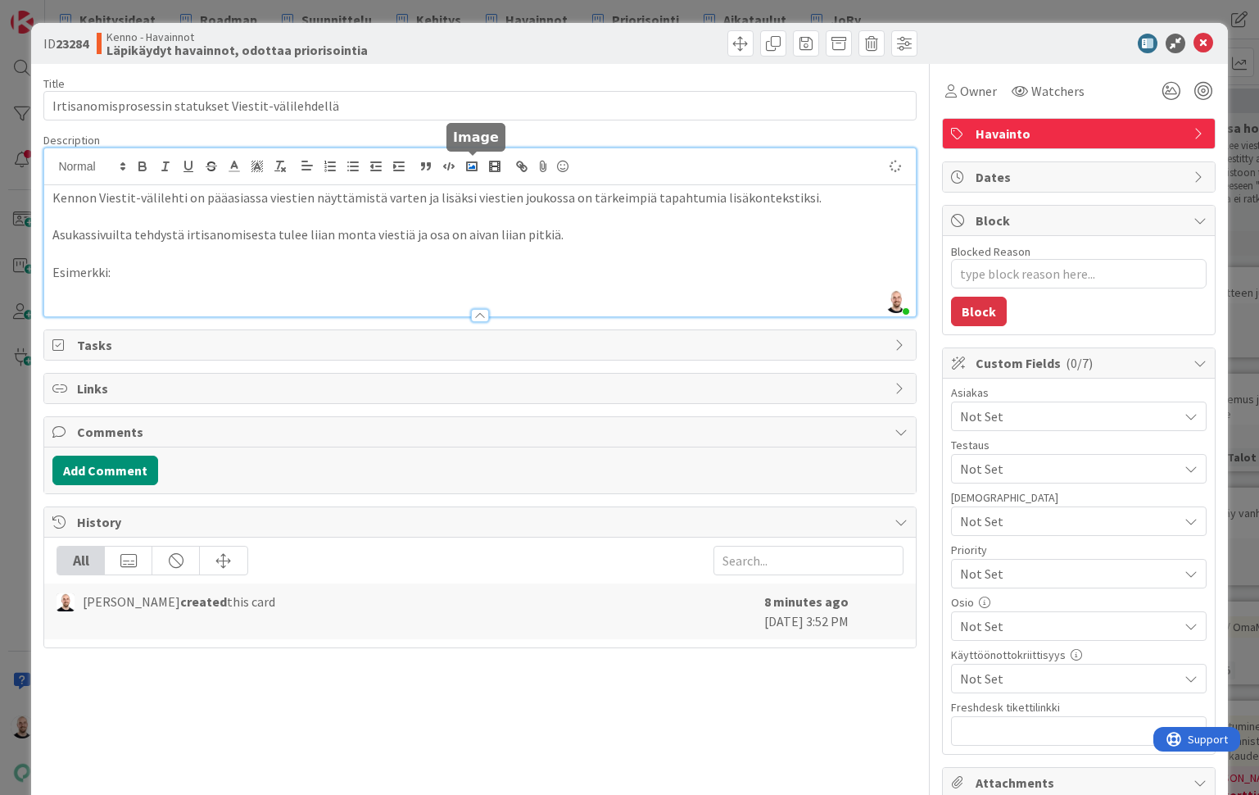
click at [472, 166] on icon "button" at bounding box center [471, 166] width 15 height 15
click at [473, 162] on rect "button" at bounding box center [472, 166] width 10 height 8
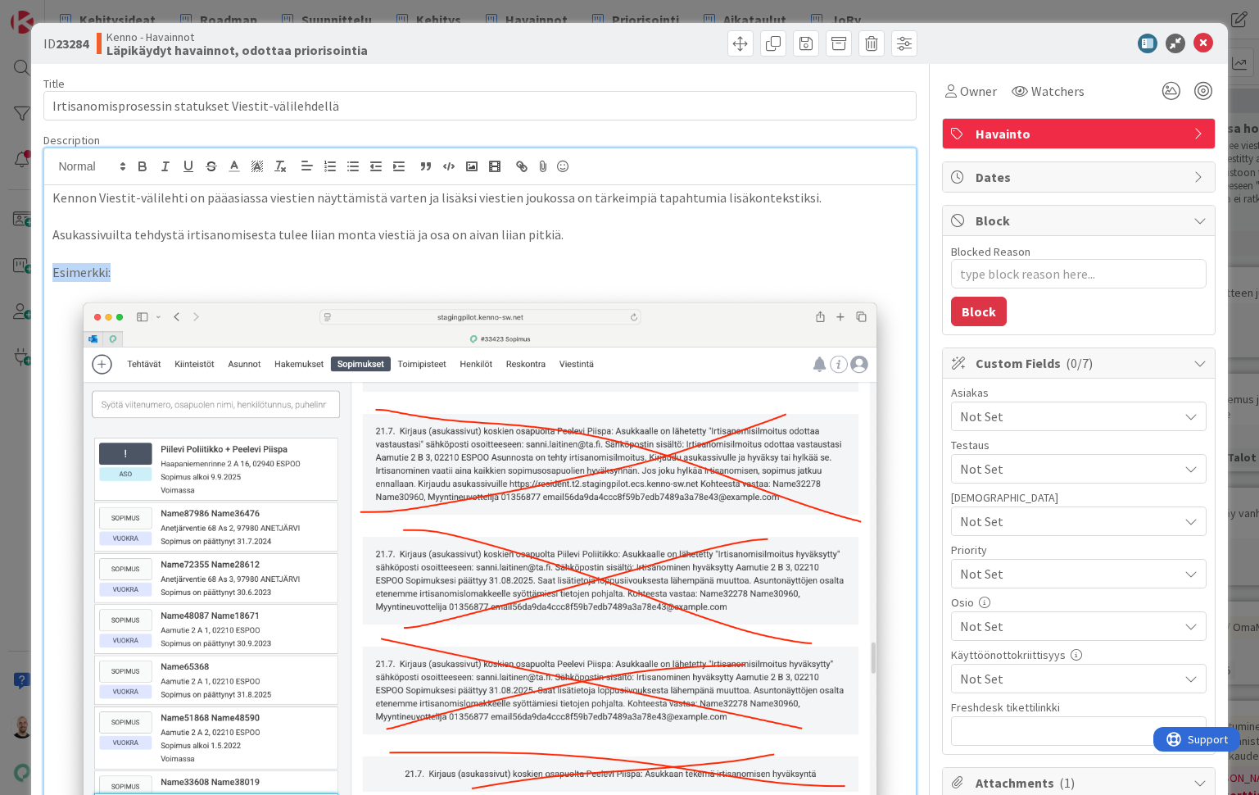
drag, startPoint x: 124, startPoint y: 267, endPoint x: 40, endPoint y: 267, distance: 83.6
click at [40, 267] on div "ID 23284 Kenno - Havainnot Läpikäydyt havainnot, odottaa priorisointia Title 51…" at bounding box center [629, 645] width 1196 height 1244
click at [143, 166] on icon "button" at bounding box center [142, 168] width 7 height 4
click at [172, 263] on p "Esimerkki:" at bounding box center [479, 272] width 854 height 19
click at [810, 196] on p "Kennon Viestit-välilehti on pääasiassa viestien näyttämistä varten ja lisäksi v…" at bounding box center [479, 197] width 854 height 19
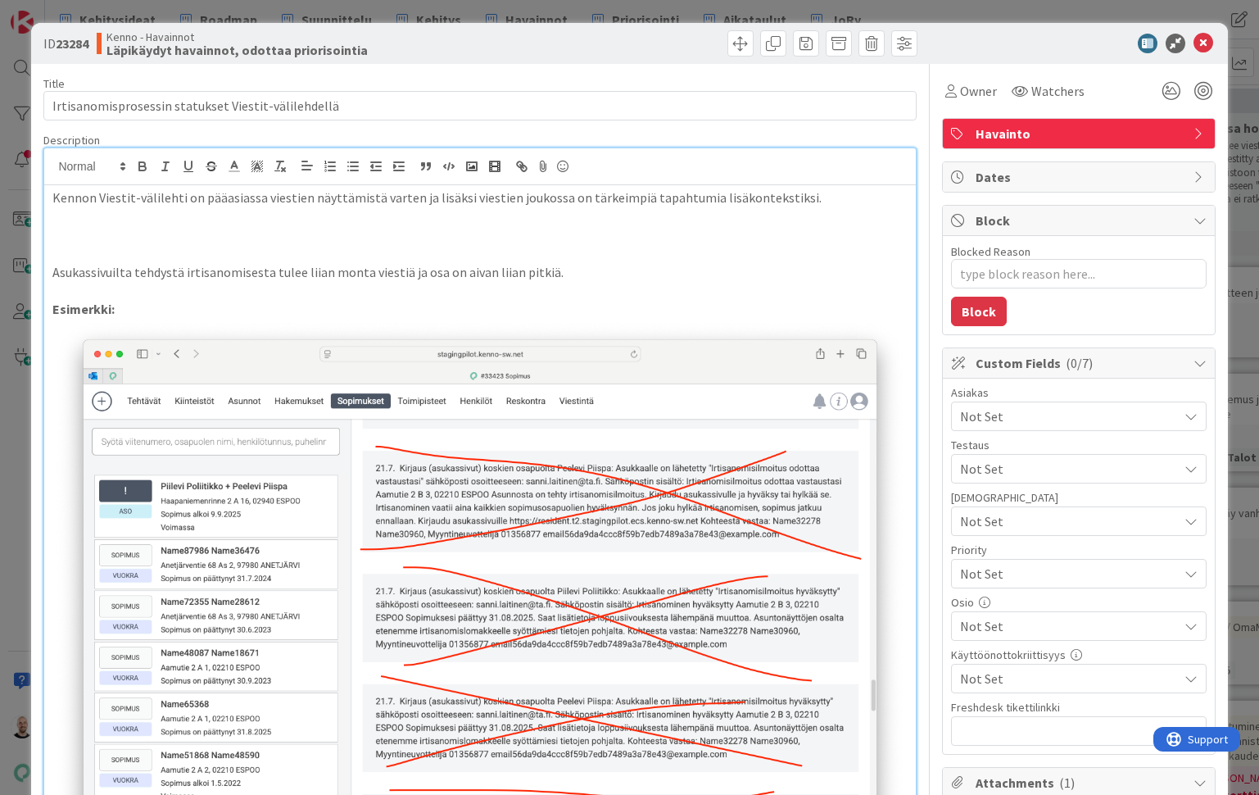
click at [594, 236] on p at bounding box center [479, 234] width 854 height 19
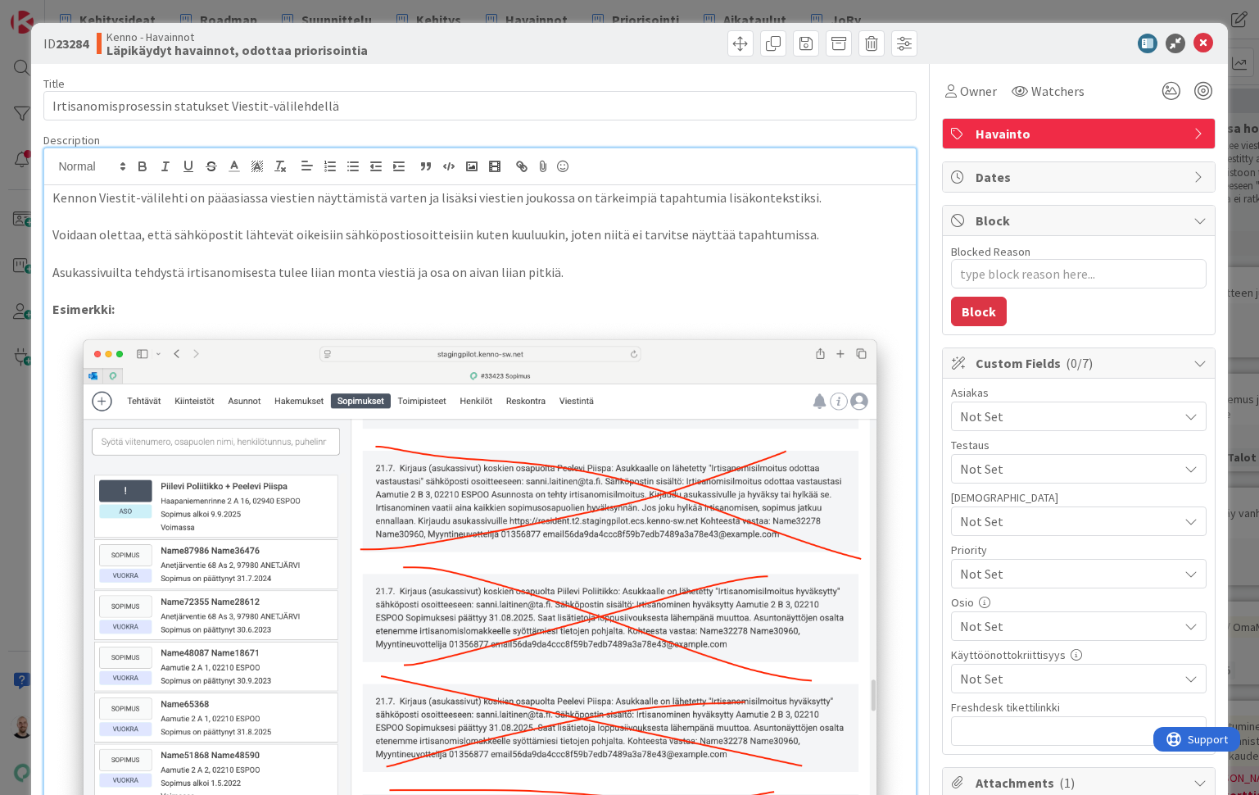
click at [571, 287] on p at bounding box center [479, 291] width 854 height 19
click at [667, 234] on p "Voidaan olettaa, että sähköpostit lähtevät oikeisiin sähköpostiosoitteisiin kut…" at bounding box center [479, 234] width 854 height 19
click at [664, 234] on p "Voidaan olettaa, että sähköpostit lähtevät oikeisiin sähköpostiosoitteisiin kut…" at bounding box center [479, 234] width 854 height 19
click at [826, 233] on p "Voidaan olettaa, että sähköpostit lähtevät oikeisiin sähköpostiosoitteisiin kut…" at bounding box center [479, 234] width 854 height 19
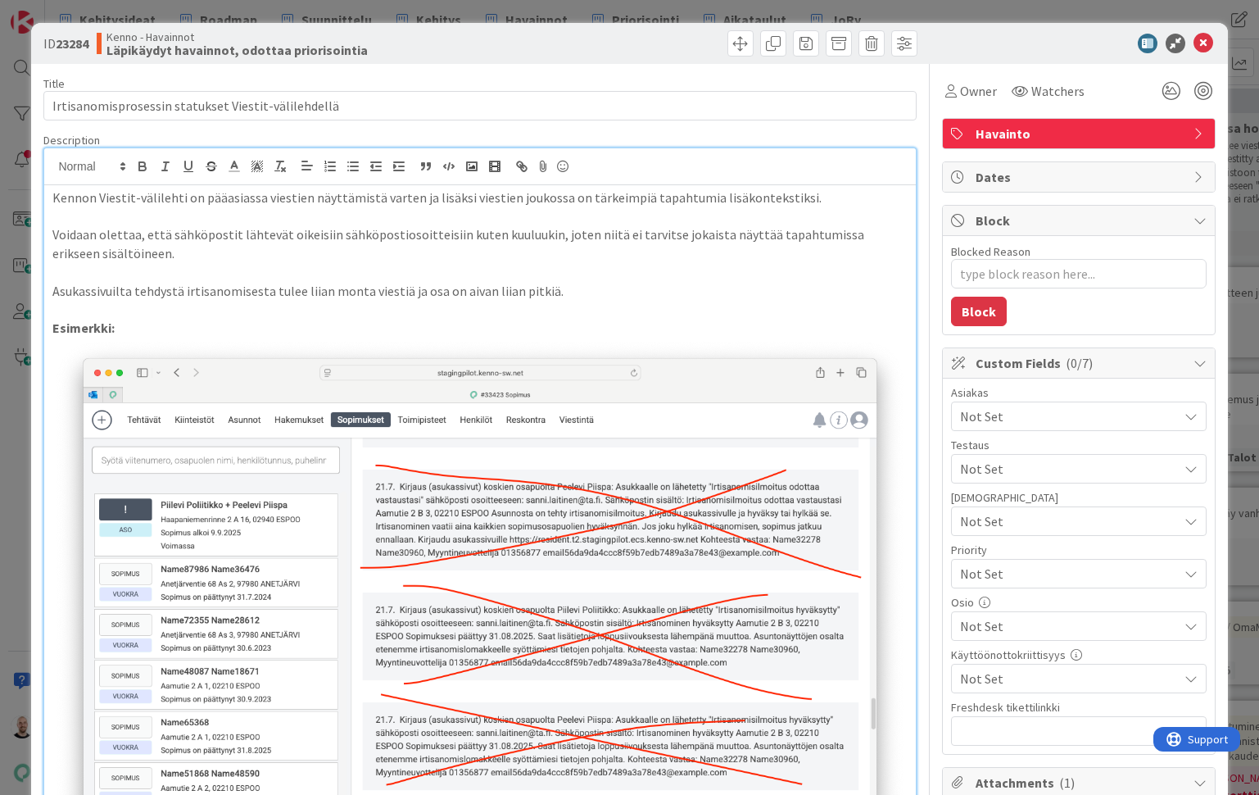
click at [54, 196] on p "Kennon Viestit-välilehti on pääasiassa viestien näyttämistä varten ja lisäksi v…" at bounding box center [479, 197] width 854 height 19
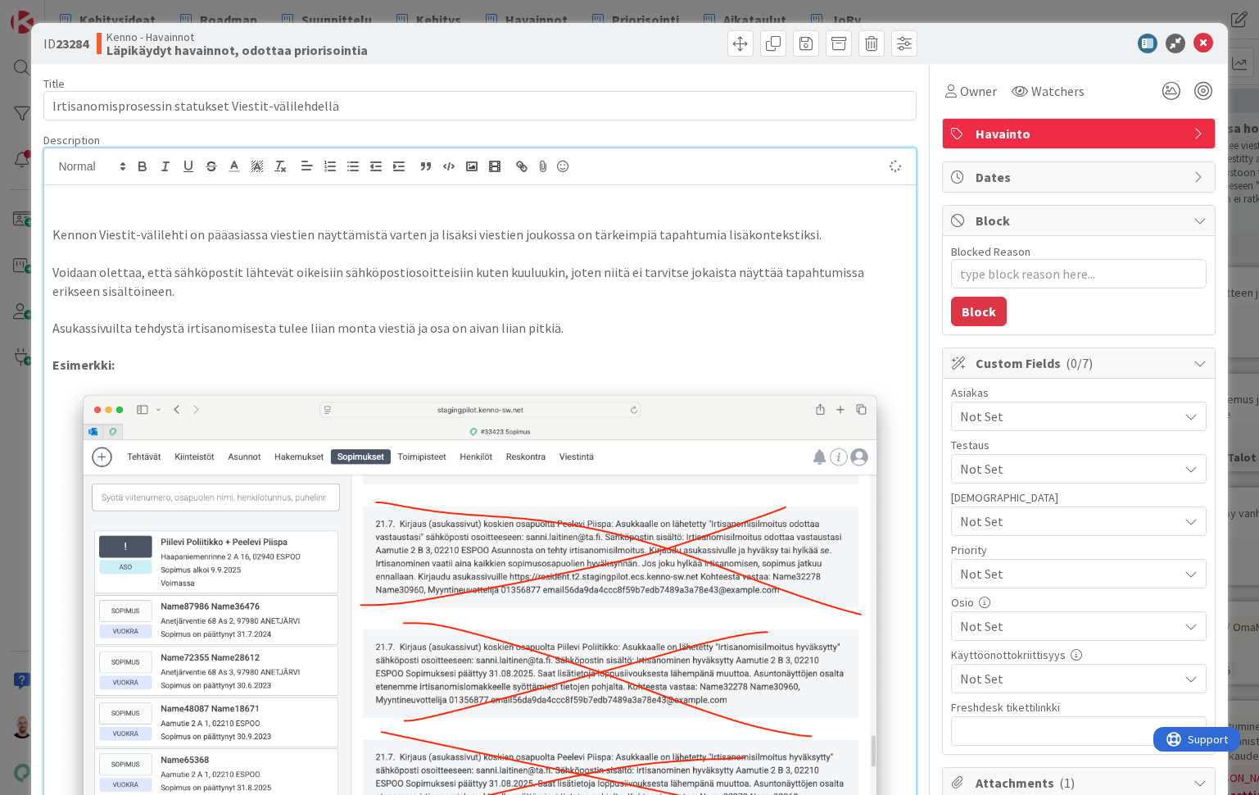
type textarea "x"
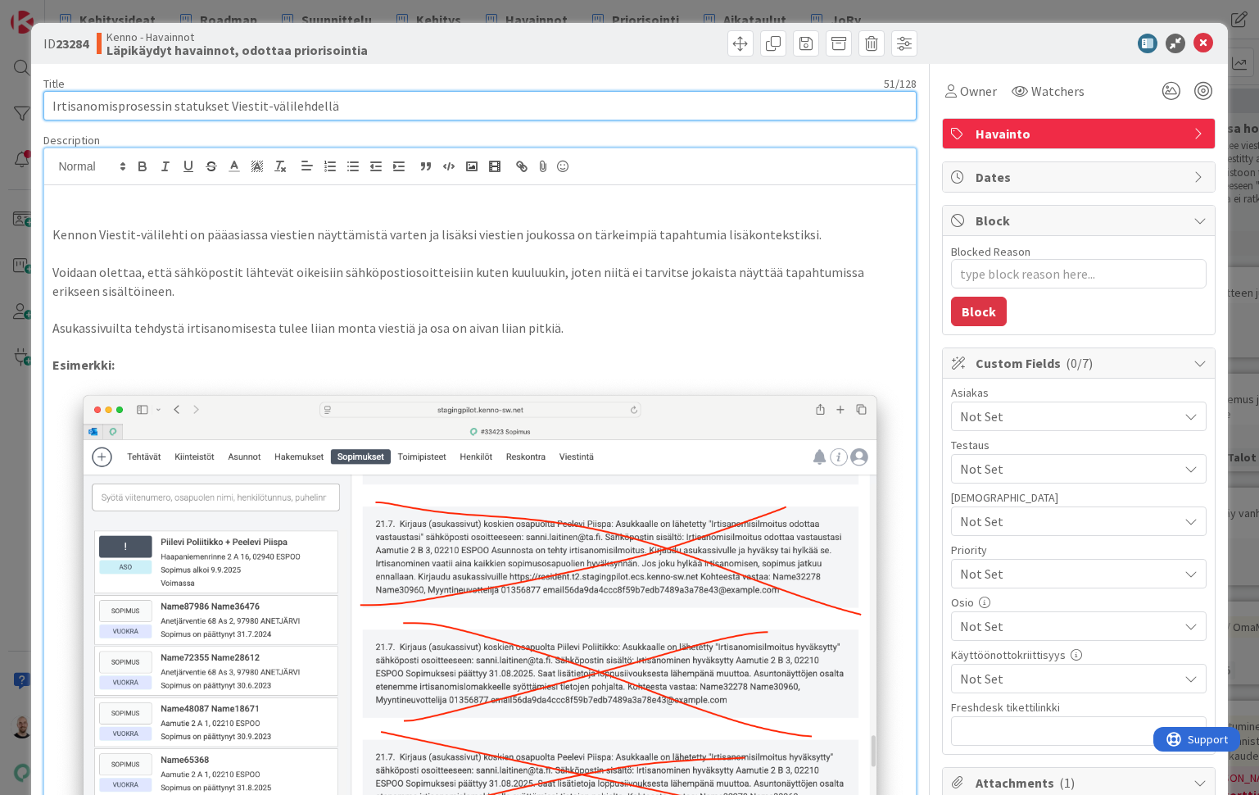
click at [220, 108] on input "Irtisanomisprosessin statukset Viestit-välilehdellä" at bounding box center [479, 105] width 872 height 29
type input "Irtisanomisprosessin statukset ja viestit Viestit-välilehdellä"
type textarea "x"
type input "Irtisanomisprosessin statukset ja viestit Viestit-välilehdellä"
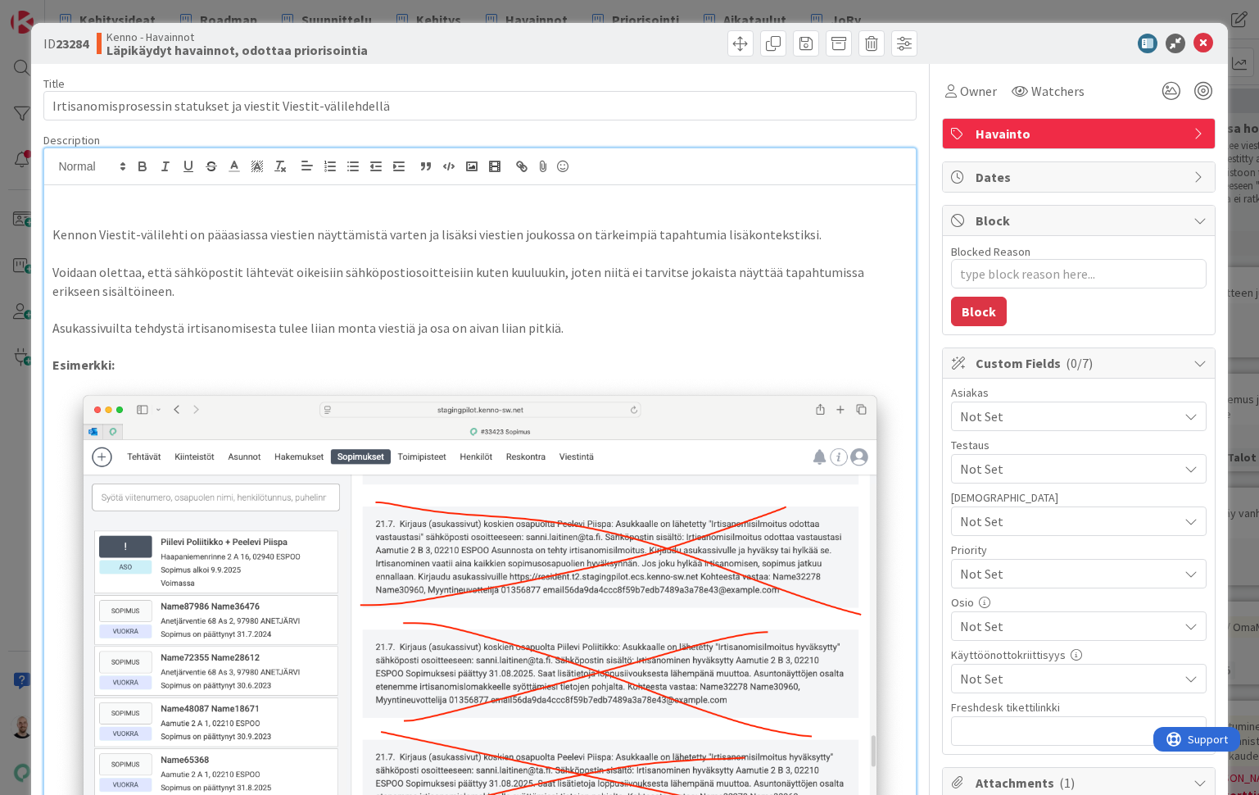
click at [188, 202] on p at bounding box center [479, 197] width 854 height 19
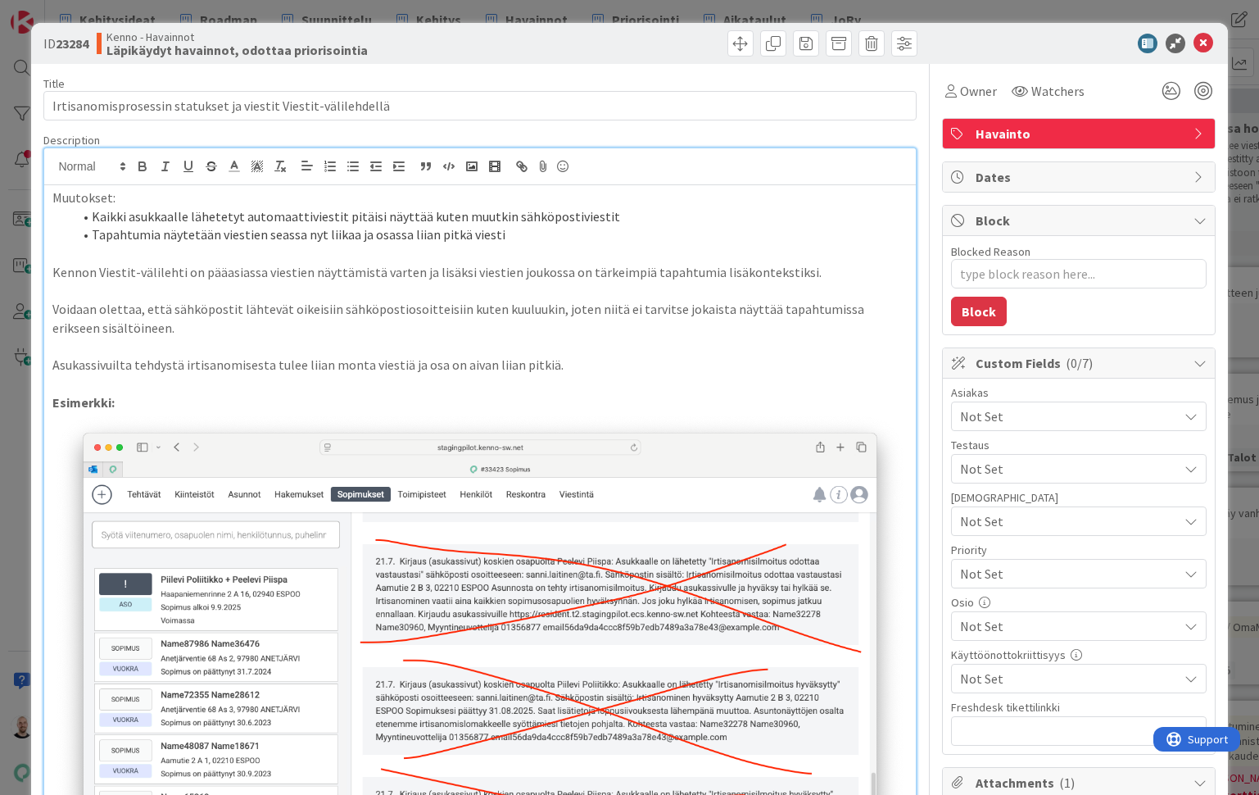
click at [301, 215] on li "Kaikki asukkaalle lähetetyt automaattiviestit pitäisi näyttää kuten muutkin säh…" at bounding box center [489, 216] width 835 height 19
click at [187, 215] on li "Kaikki asukkaalle lähetetyt automaattiviestit pitäisi näyttää kuten muutkin säh…" at bounding box center [489, 216] width 835 height 19
click at [368, 216] on li "Kaikki asukkaalle automaattisesti lähetetyt automaattiviestit pitäisi näyttää k…" at bounding box center [489, 216] width 835 height 19
click at [659, 215] on li "Kaikki asukkaalle automaattisesti lähetetyt sähköpostit pitäisi näyttää kuten m…" at bounding box center [489, 216] width 835 height 19
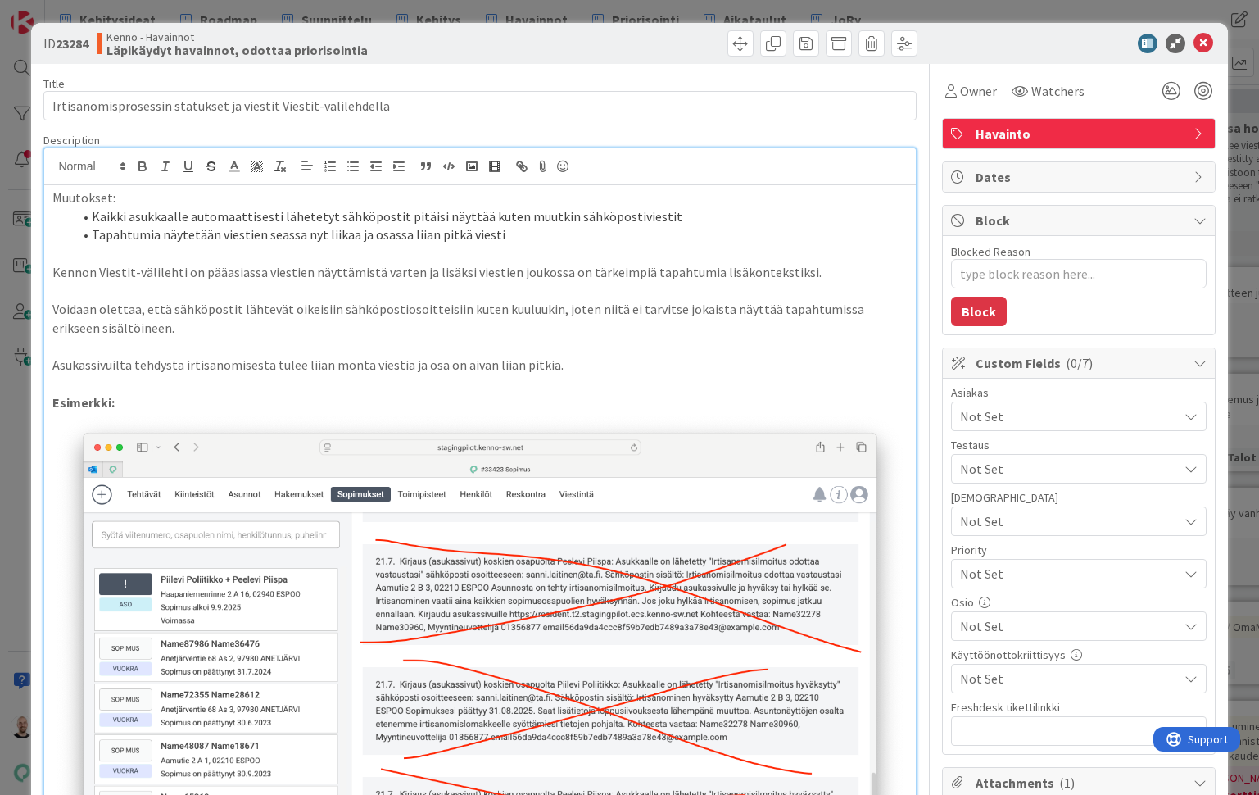
click at [70, 254] on p at bounding box center [479, 253] width 854 height 19
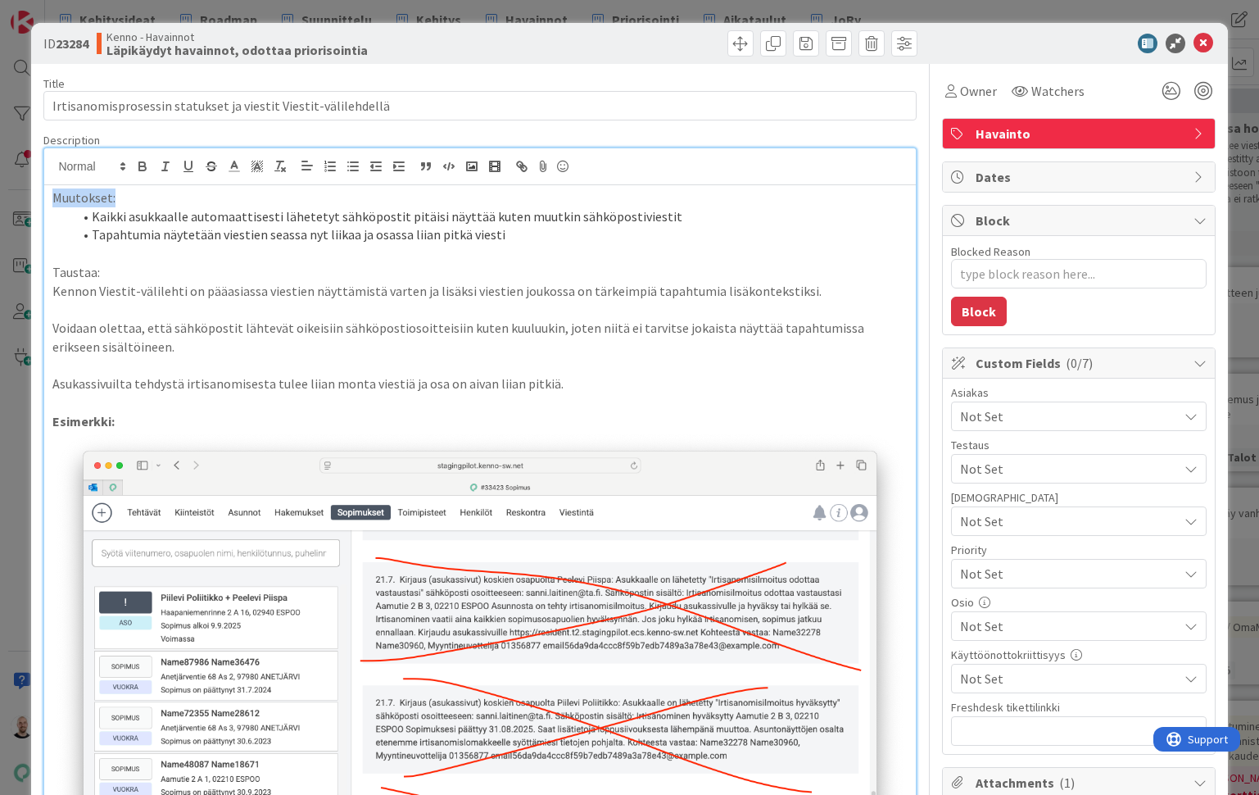
drag, startPoint x: 122, startPoint y: 198, endPoint x: 14, endPoint y: 198, distance: 108.1
click at [14, 198] on div "ID 23284 Kenno - Havainnot Läpikäydyt havainnot, odottaa priorisointia Title 62…" at bounding box center [629, 397] width 1259 height 795
click at [143, 164] on icon "button" at bounding box center [142, 166] width 15 height 15
drag, startPoint x: 116, startPoint y: 272, endPoint x: 34, endPoint y: 271, distance: 81.9
click at [34, 271] on div "ID 23284 Kenno - Havainnot Läpikäydyt havainnot, odottaa priorisointia Title 62…" at bounding box center [629, 719] width 1196 height 1393
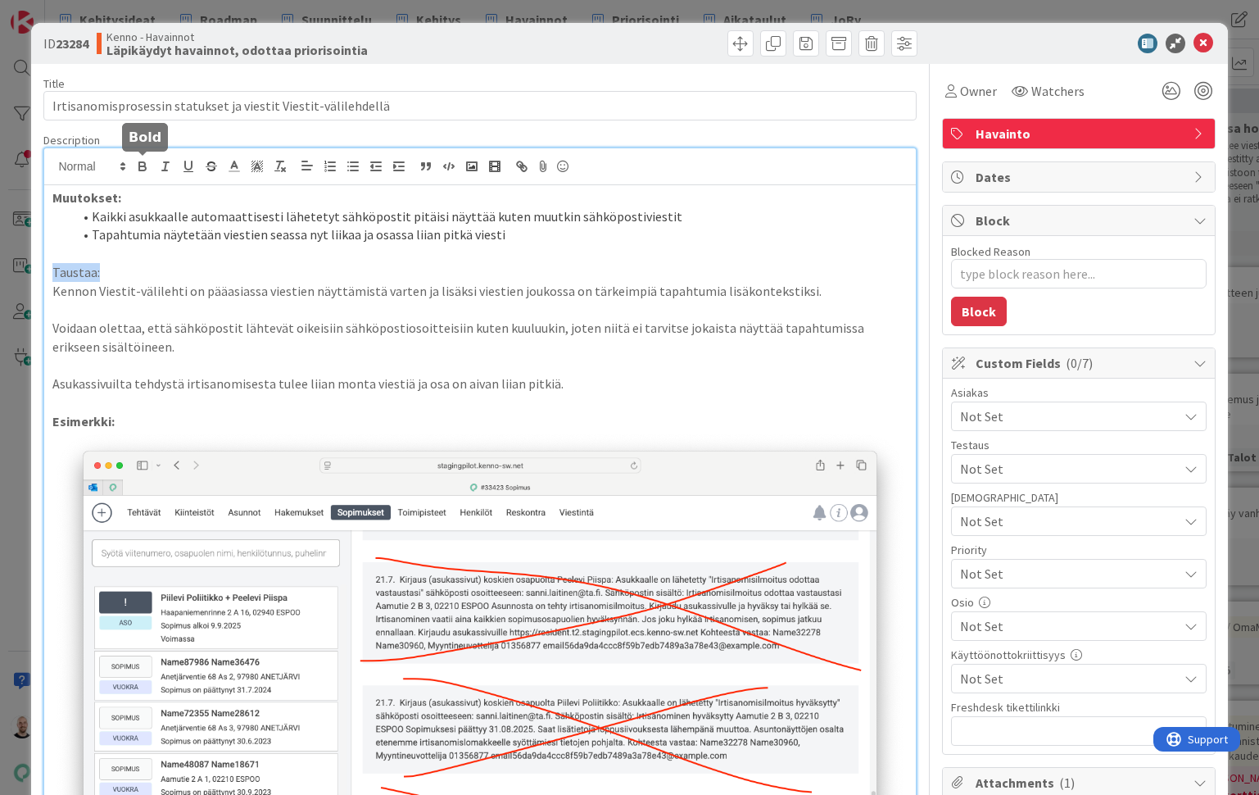
click at [144, 165] on icon "button" at bounding box center [142, 166] width 15 height 15
click at [53, 284] on p "Kennon Viestit-välilehti on pääasiassa viestien näyttämistä varten ja lisäksi v…" at bounding box center [479, 291] width 854 height 19
click at [886, 290] on li "Kennon Viestit-välilehti on pääasiassa viestien näyttämistä varten ja lisäksi v…" at bounding box center [489, 291] width 835 height 19
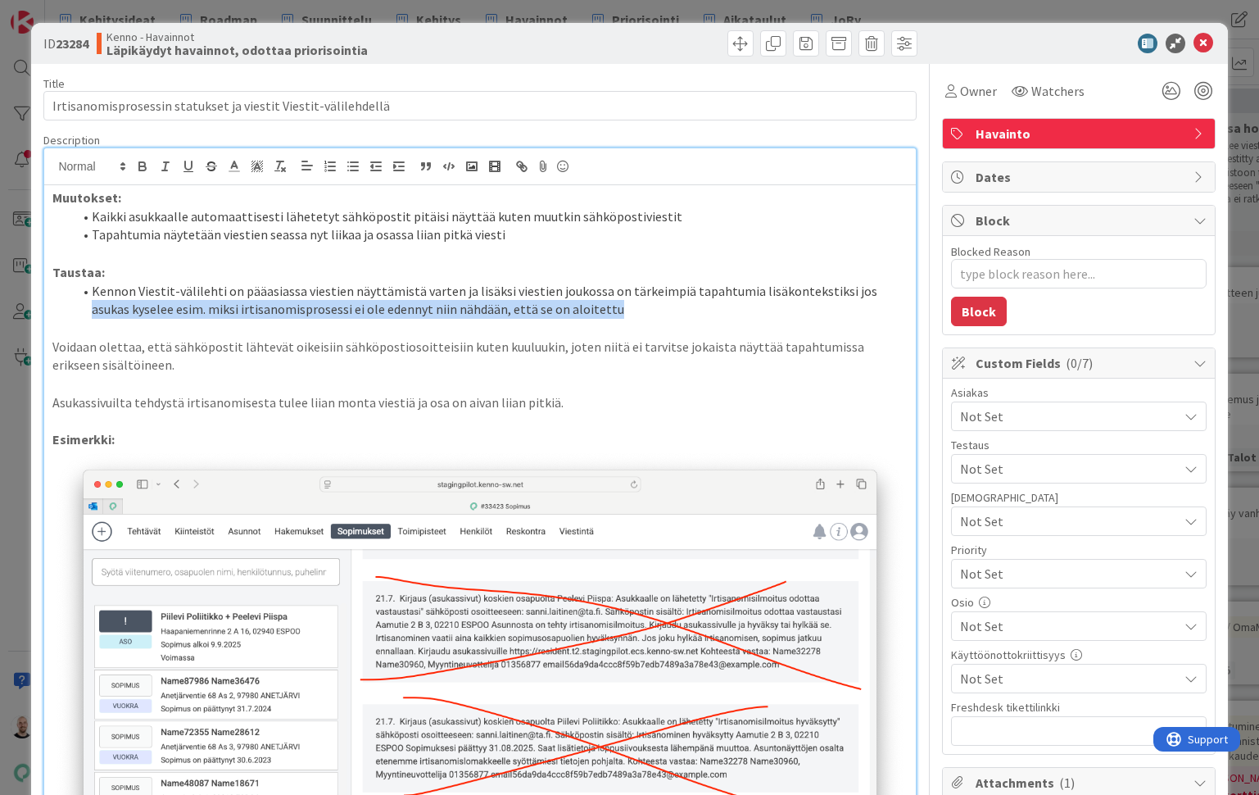
drag, startPoint x: 849, startPoint y: 288, endPoint x: 881, endPoint y: 298, distance: 33.7
click at [881, 300] on li "Kennon Viestit-välilehti on pääasiassa viestien näyttämistä varten ja lisäksi v…" at bounding box center [489, 300] width 835 height 37
drag, startPoint x: 827, startPoint y: 288, endPoint x: 850, endPoint y: 293, distance: 23.6
click at [850, 296] on li "Kennon Viestit-välilehti on pääasiassa viestien näyttämistä varten ja lisäksi v…" at bounding box center [489, 300] width 835 height 37
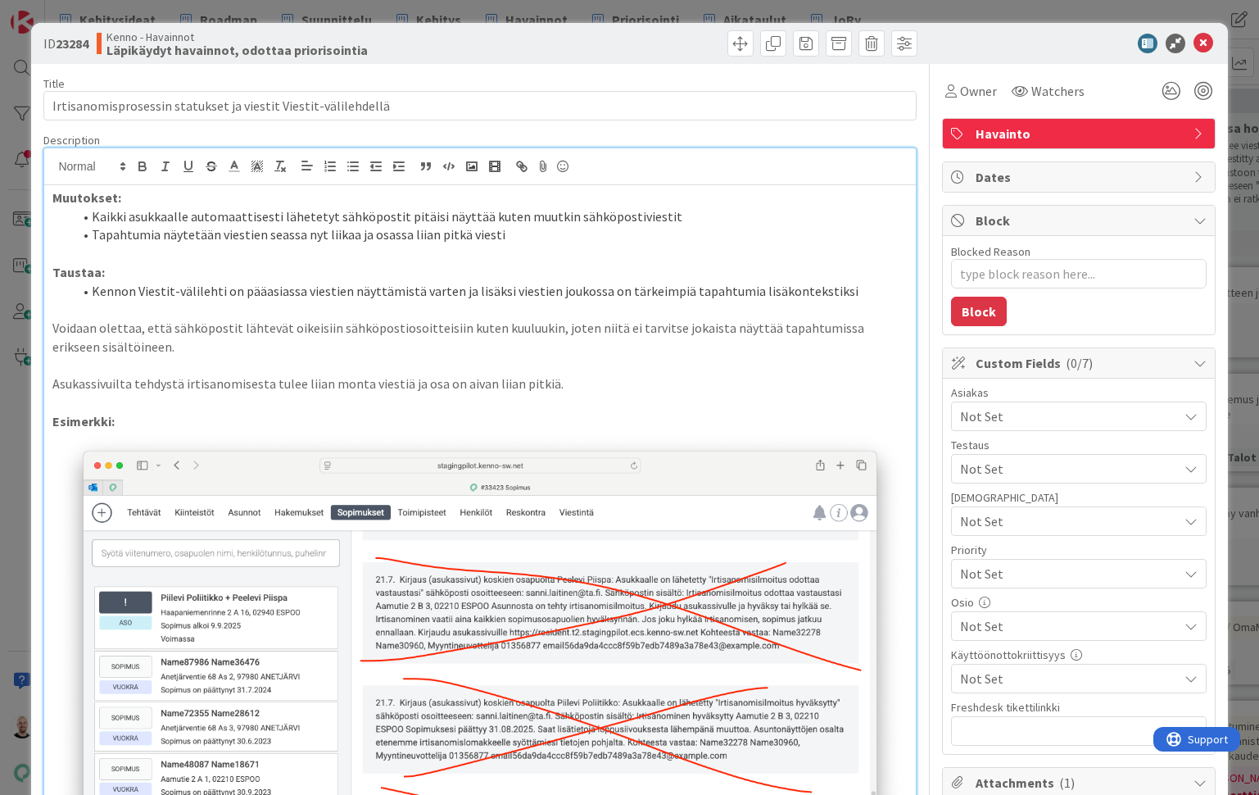
click at [52, 322] on p "Voidaan olettaa, että sähköpostit lähtevät oikeisiin sähköpostiosoitteisiin kut…" at bounding box center [479, 337] width 854 height 37
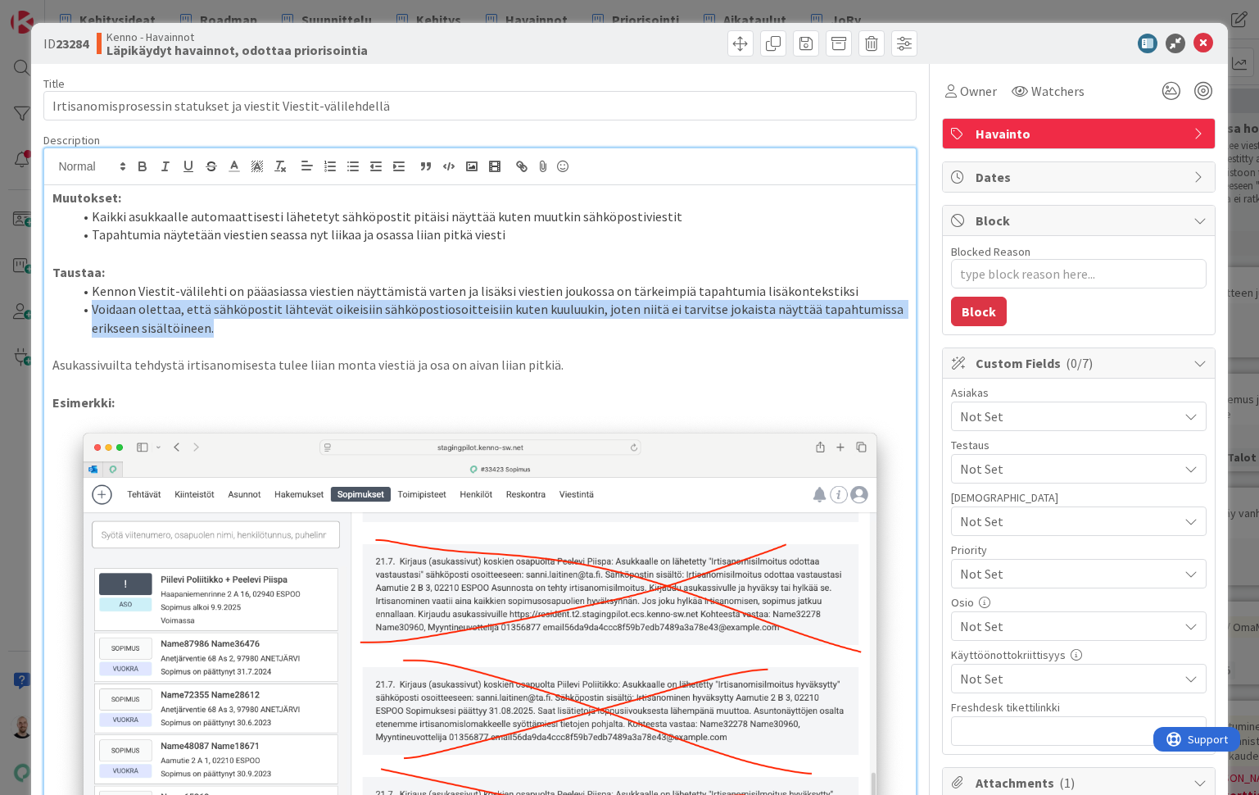
drag, startPoint x: 230, startPoint y: 326, endPoint x: 44, endPoint y: 302, distance: 187.5
click at [44, 302] on div "Muutokset: Kaikki asukkaalle automaattisesti lähetetyt sähköpostit pitäisi näyt…" at bounding box center [479, 619] width 871 height 868
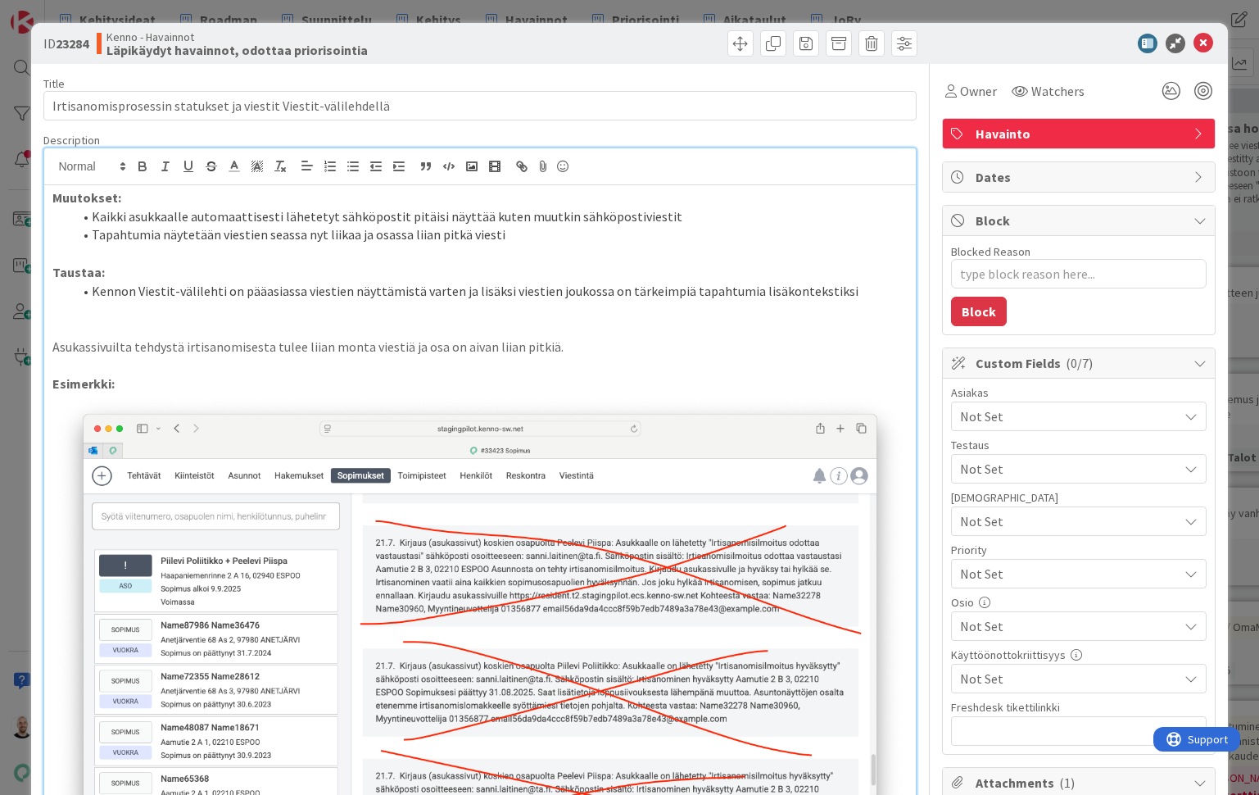
click at [51, 194] on div "Muutokset: Kaikki asukkaalle automaattisesti lähetetyt sähköpostit pitäisi näyt…" at bounding box center [479, 610] width 871 height 850
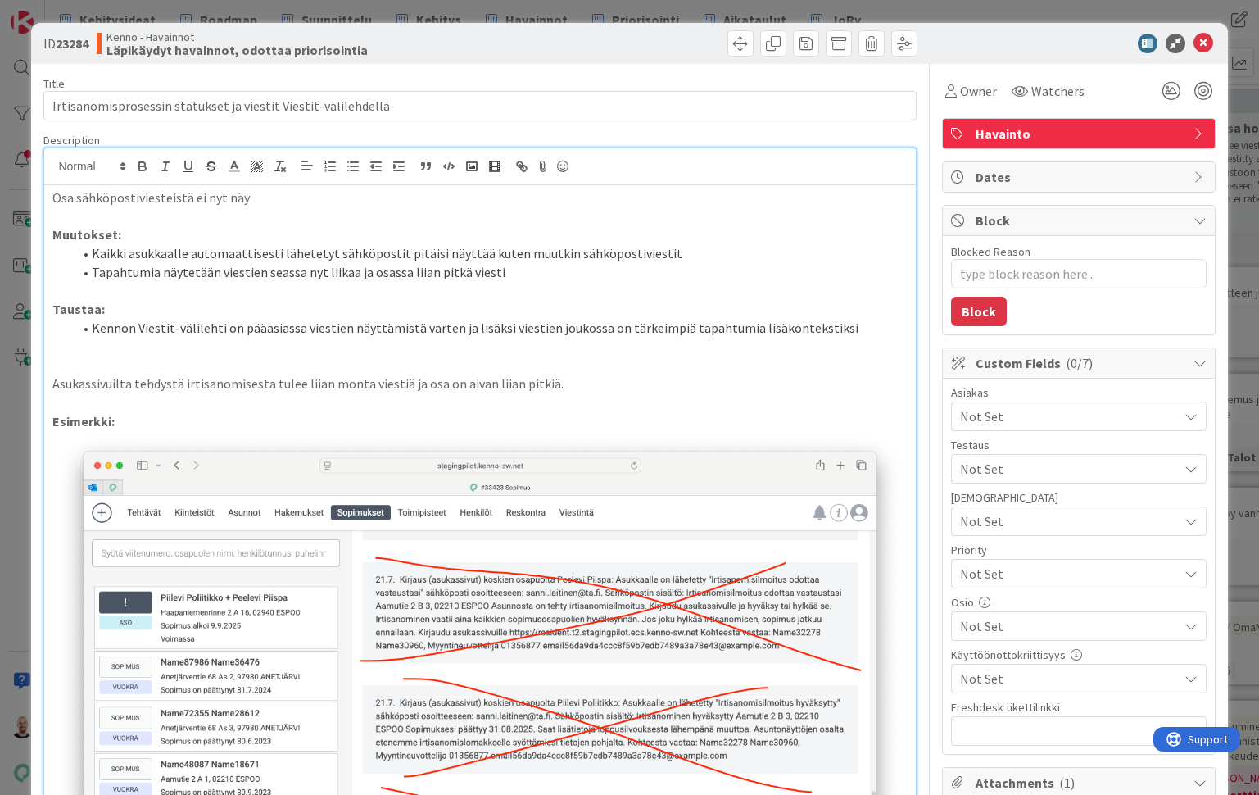
click at [77, 196] on p "Osa sähköpostiviesteistä ei nyt näy" at bounding box center [479, 197] width 854 height 19
click at [186, 202] on p "Osa irtisanomisprosessin aikaisista sähköpostiviesteistä ei nyt näy" at bounding box center [479, 197] width 854 height 19
click at [435, 195] on p "Osa irtisanomisprosessin aikaisista sähköpostiviesteistä ei nyt näy" at bounding box center [479, 197] width 854 height 19
click at [511, 200] on p "Osa irtisanomisprosessin aikaisista sähköpostiviesteistä ei nyt näy Viestit-väl…" at bounding box center [479, 197] width 854 height 19
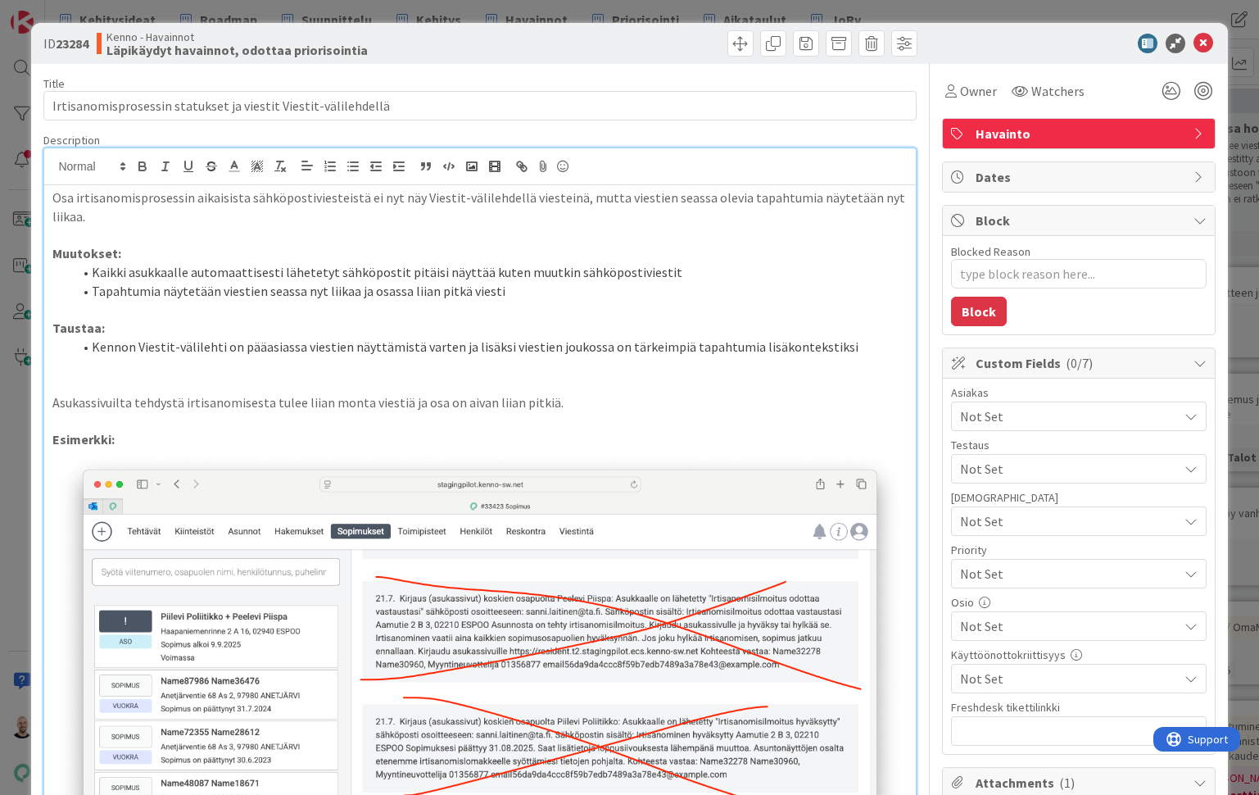
click at [622, 282] on li "Tapahtumia näytetään viestien seassa nyt liikaa ja osassa liian pitkä viesti" at bounding box center [489, 291] width 835 height 19
click at [859, 202] on p "Osa irtisanomisprosessin aikaisista sähköpostiviesteistä ei nyt näy Viestit-väl…" at bounding box center [479, 206] width 854 height 37
click at [81, 218] on p "Osa irtisanomisprosessin aikaisista sähköpostiviesteistä ei nyt näy Viestit-väl…" at bounding box center [479, 206] width 854 height 37
click at [575, 276] on li "Kaikki asukkaalle automaattisesti lähetetyt sähköpostit pitäisi näyttää kuten m…" at bounding box center [489, 272] width 835 height 19
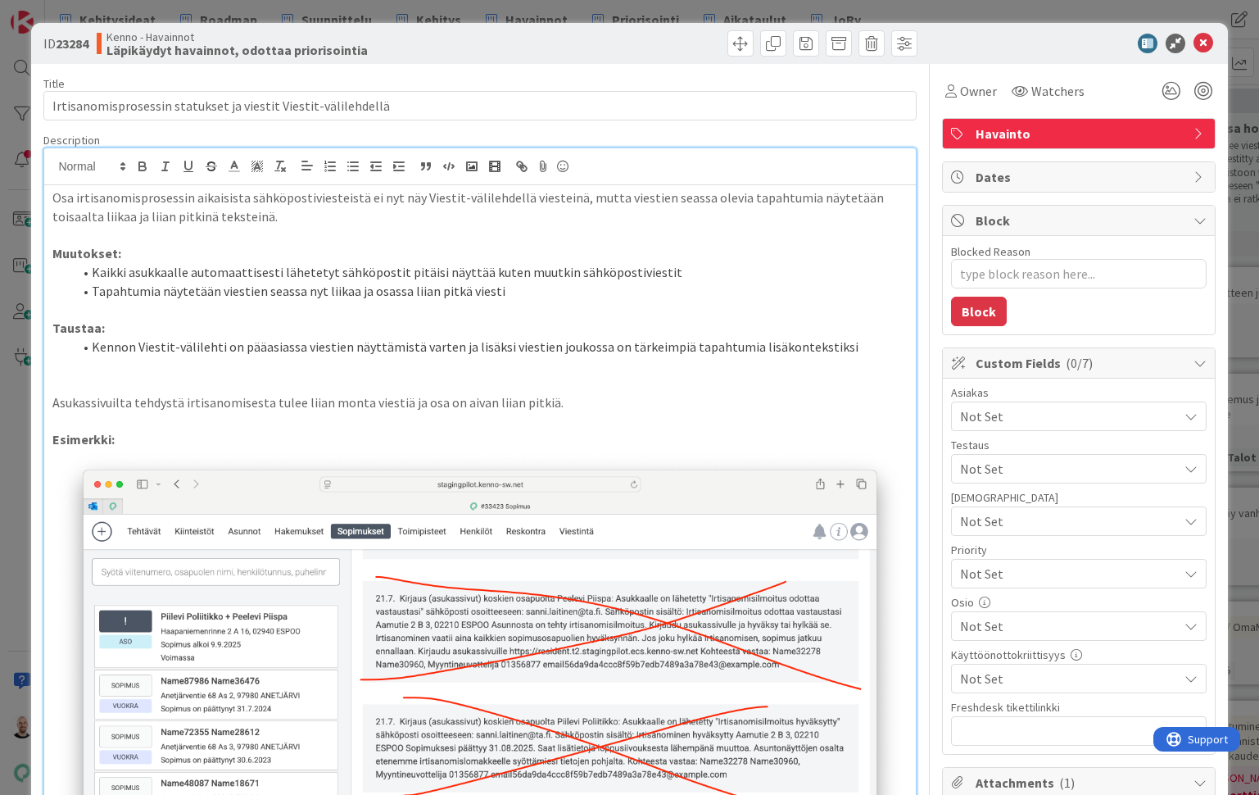
click at [640, 300] on p at bounding box center [479, 309] width 854 height 19
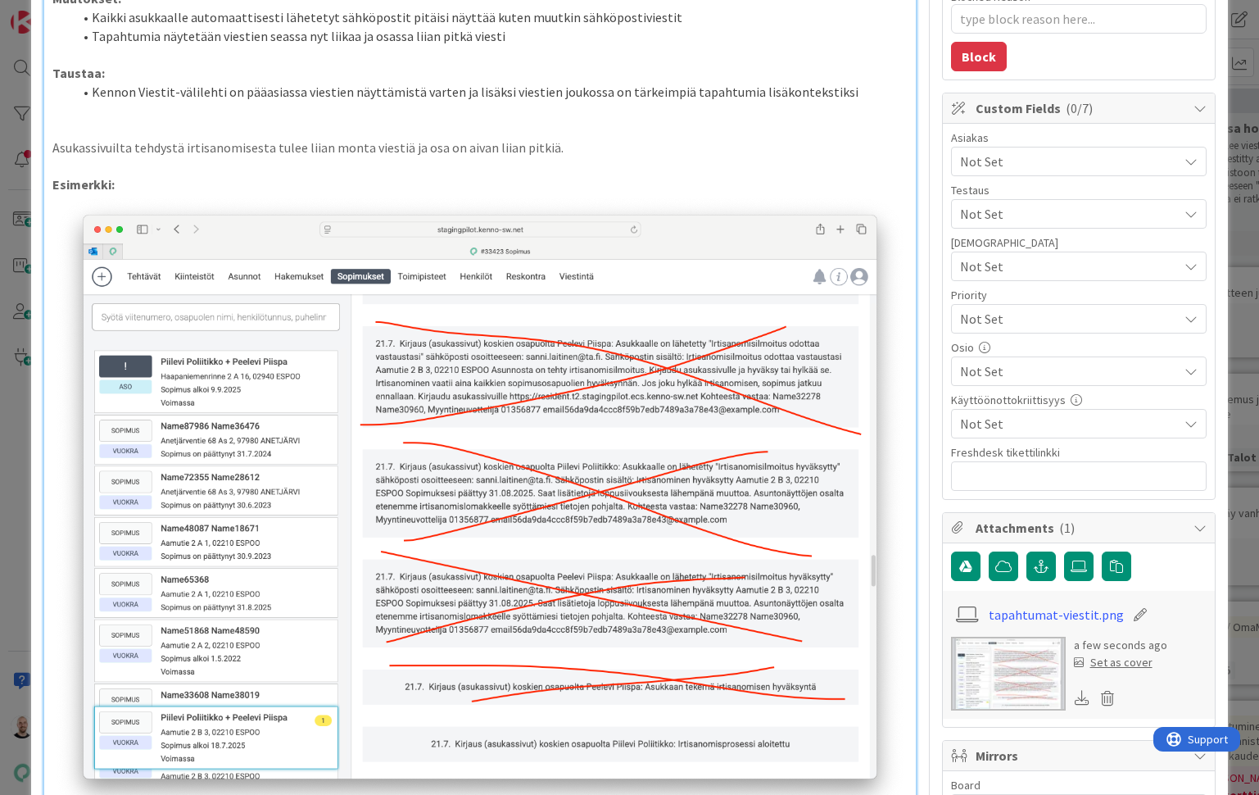
scroll to position [257, 0]
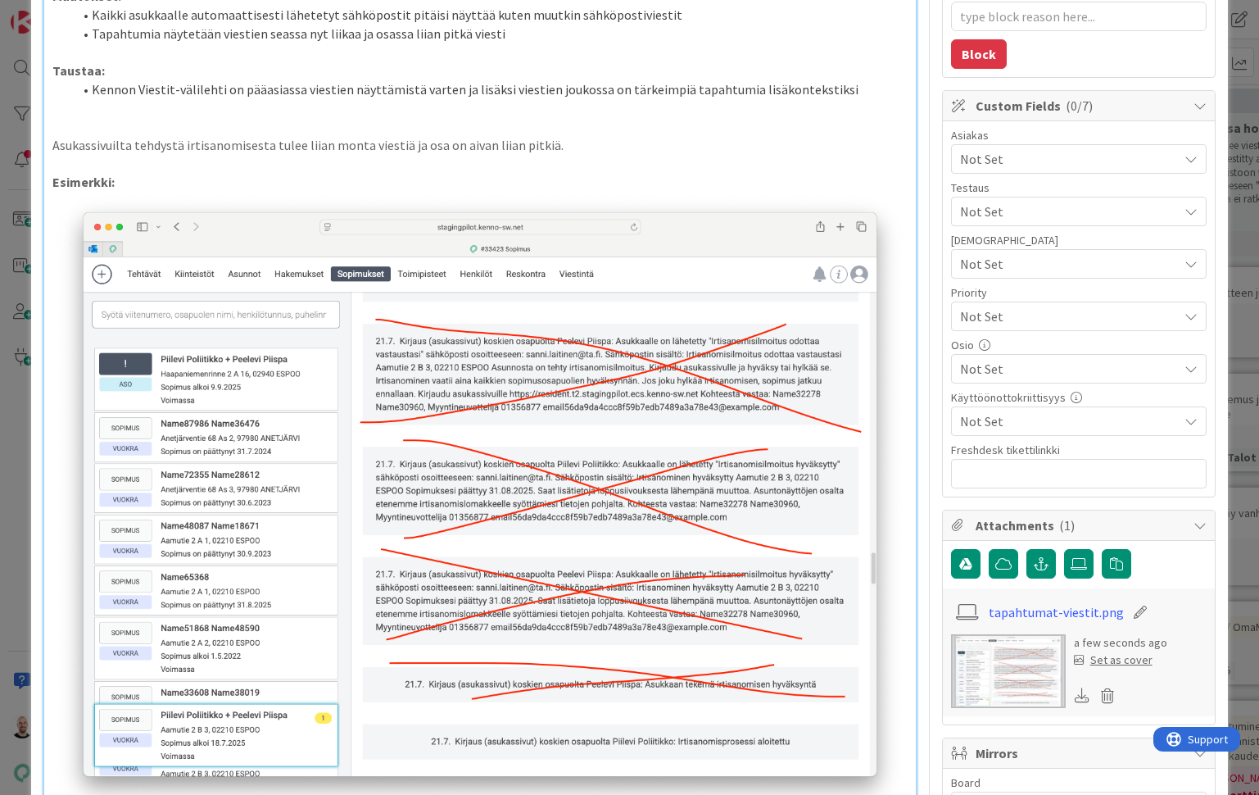
click at [1046, 359] on span "Not Set" at bounding box center [1069, 369] width 218 height 20
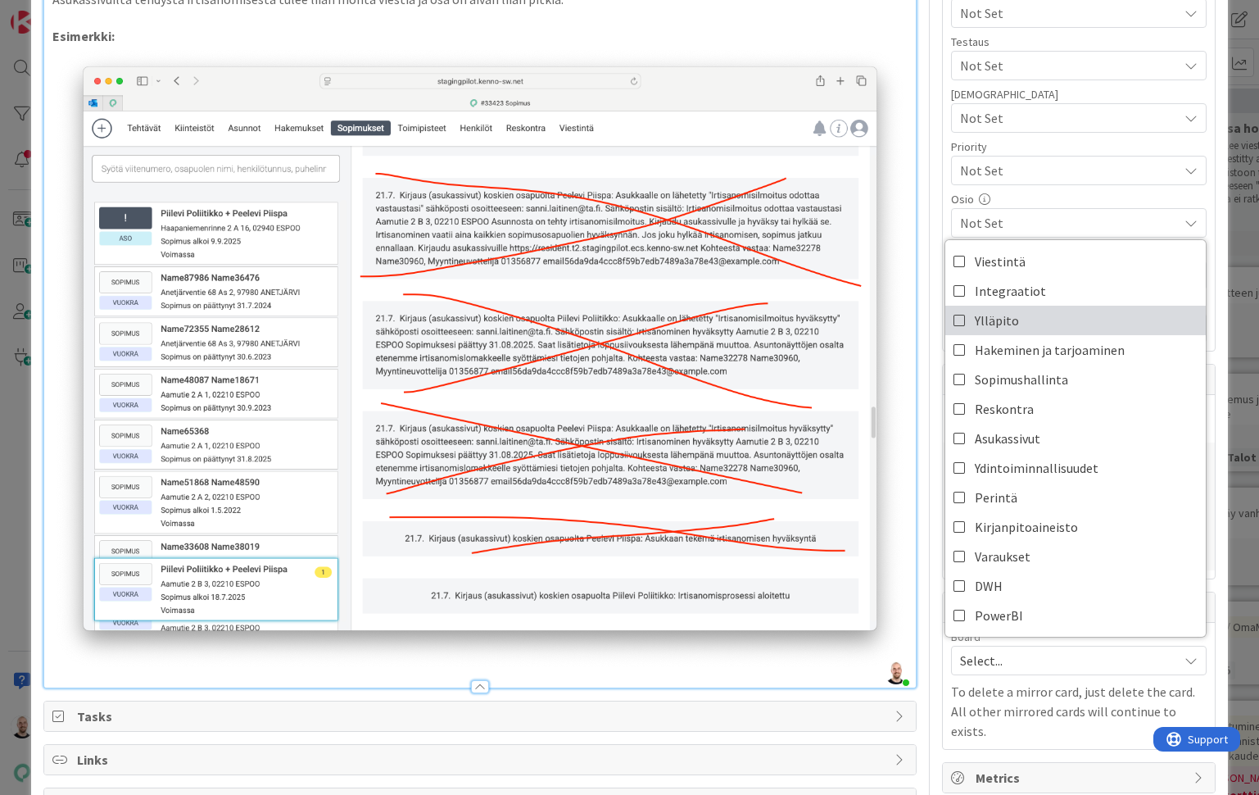
scroll to position [421, 0]
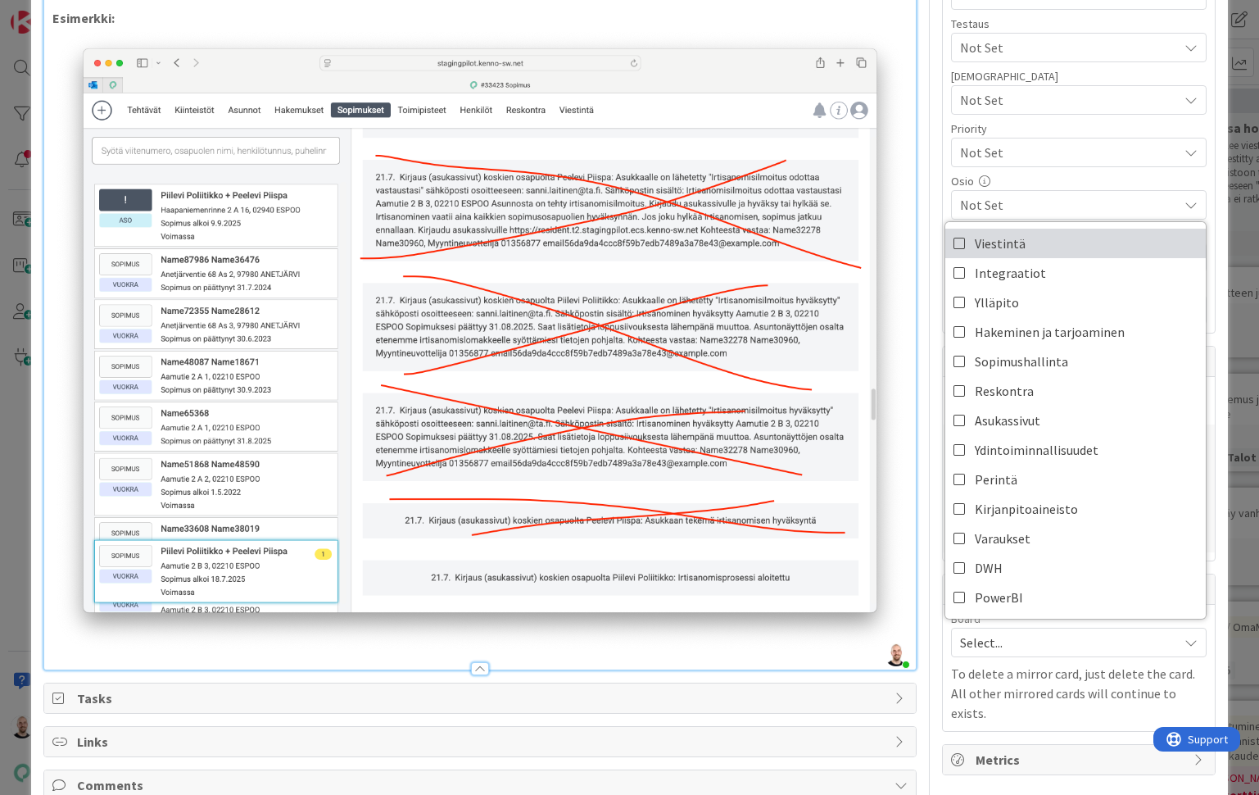
click at [1050, 251] on link "Viestintä" at bounding box center [1075, 243] width 261 height 29
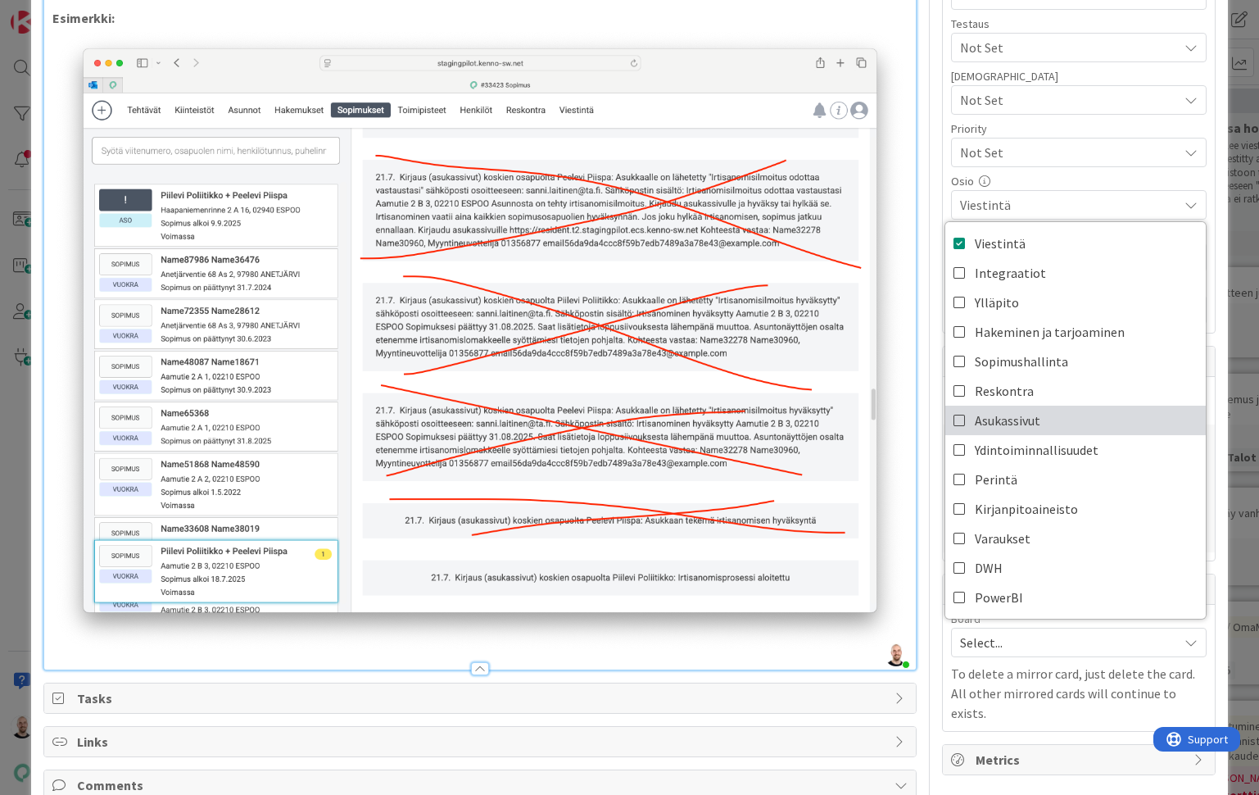
click at [1026, 412] on span "Asukassivut" at bounding box center [1008, 420] width 66 height 25
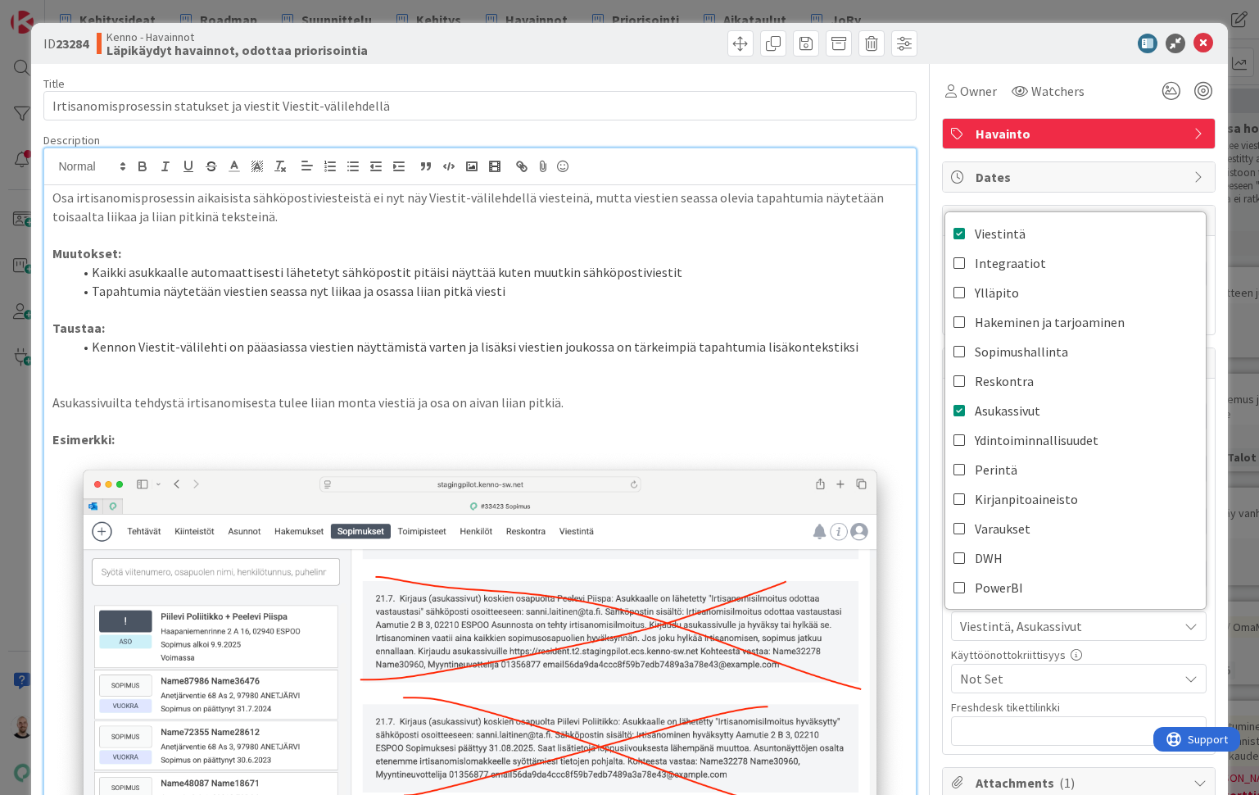
scroll to position [1, 0]
click at [915, 165] on div at bounding box center [479, 165] width 871 height 37
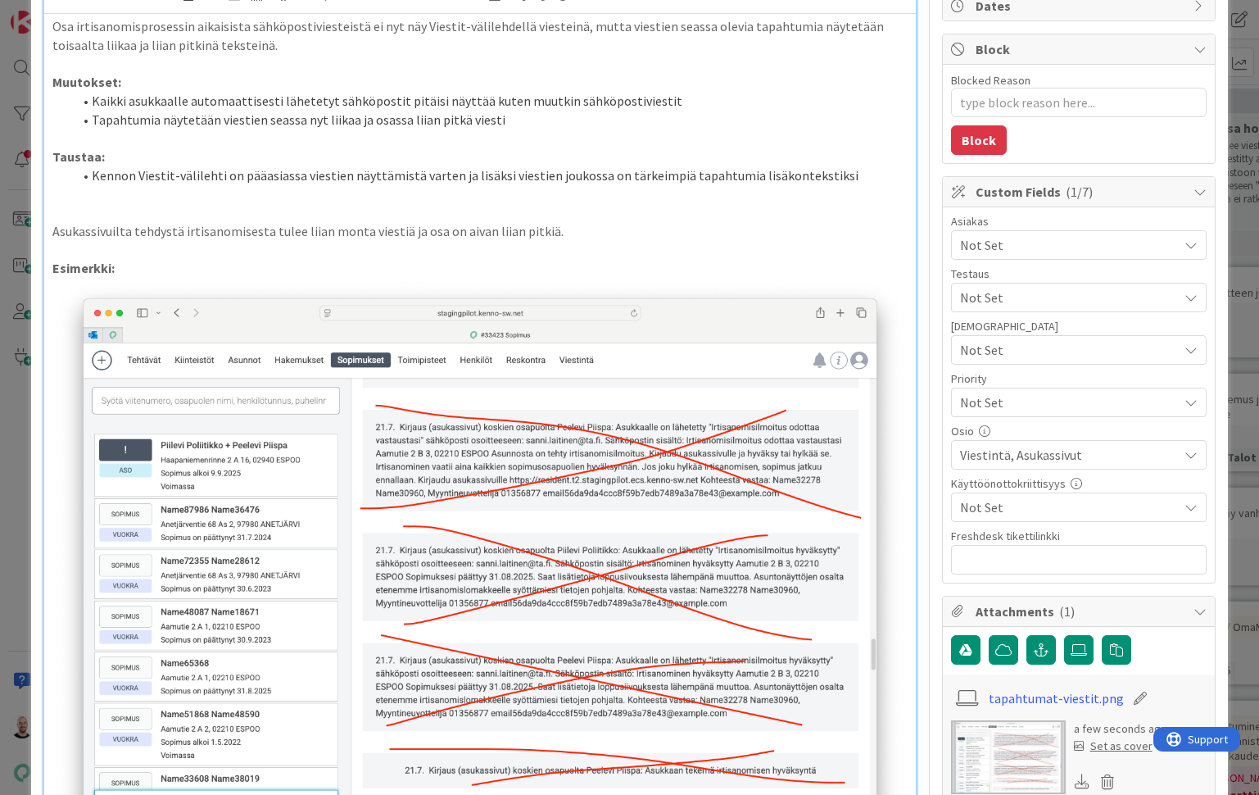
scroll to position [171, 0]
click at [555, 129] on p at bounding box center [479, 138] width 854 height 19
click at [548, 111] on li "Tapahtumia näytetään viestien seassa nyt liikaa ja osassa liian pitkä viesti" at bounding box center [489, 120] width 835 height 19
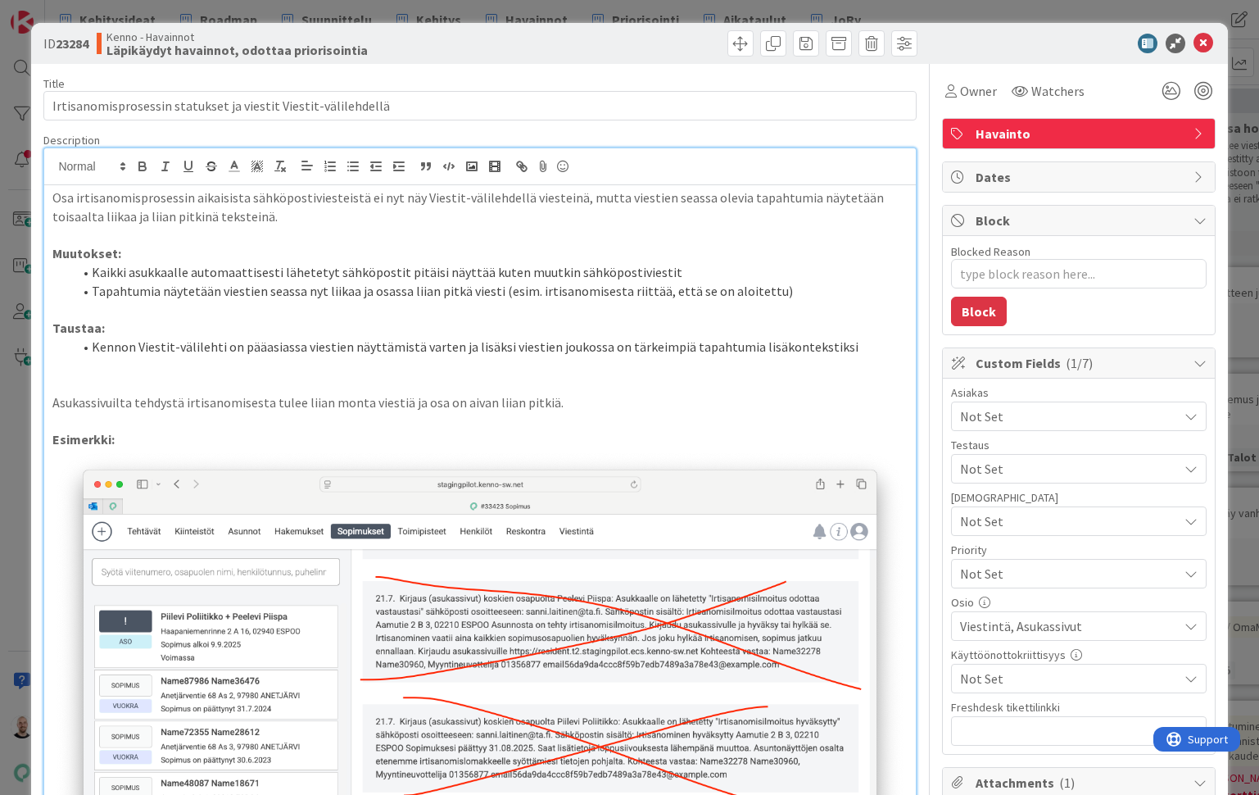
scroll to position [0, 0]
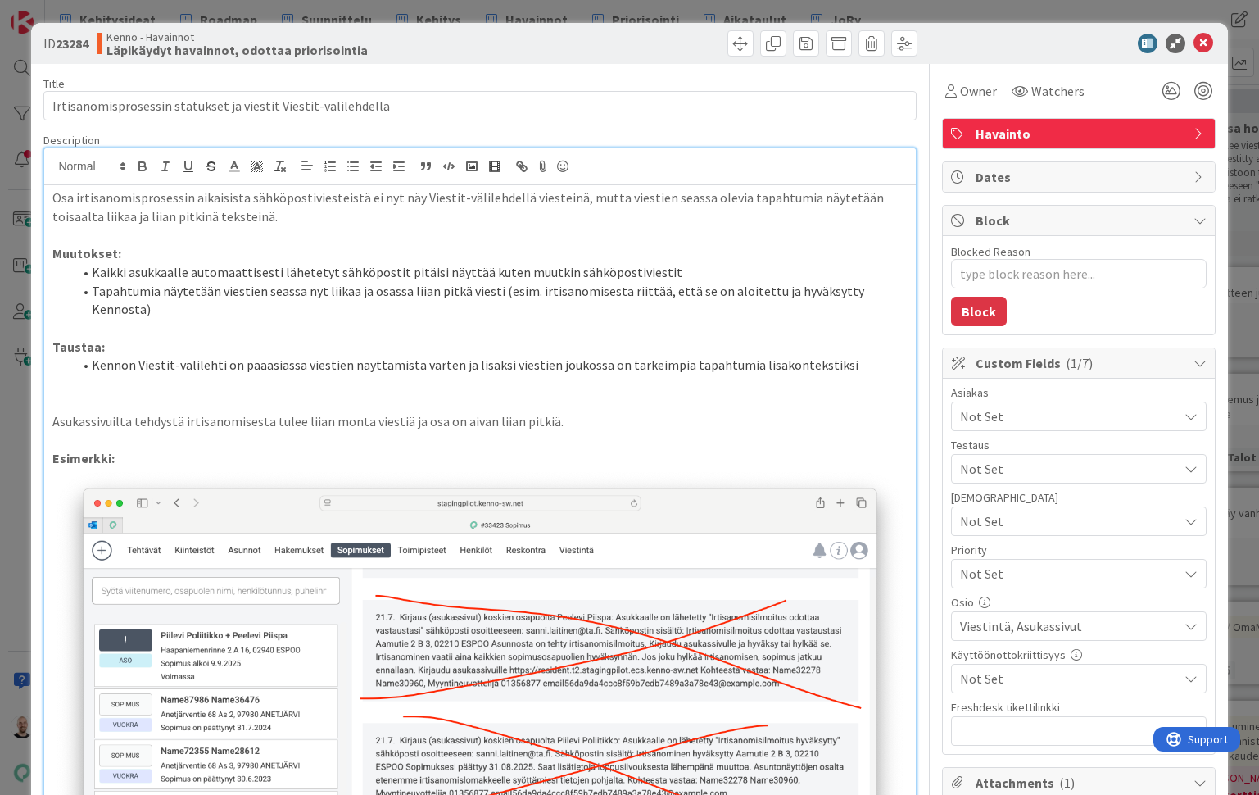
click at [589, 289] on li "Tapahtumia näytetään viestien seassa nyt liikaa ja osassa liian pitkä viesti (e…" at bounding box center [489, 300] width 835 height 37
click at [670, 363] on li "Kennon Viestit-välilehti on pääasiassa viestien näyttämistä varten ja lisäksi v…" at bounding box center [489, 365] width 835 height 19
click at [794, 288] on li "Tapahtumia näytetään viestien seassa nyt liikaa ja osassa liian pitkä viesti (e…" at bounding box center [489, 300] width 835 height 37
click at [805, 305] on li "Tapahtumia näytetään viestien seassa nyt liikaa ja osassa liian pitkä viesti (e…" at bounding box center [489, 300] width 835 height 37
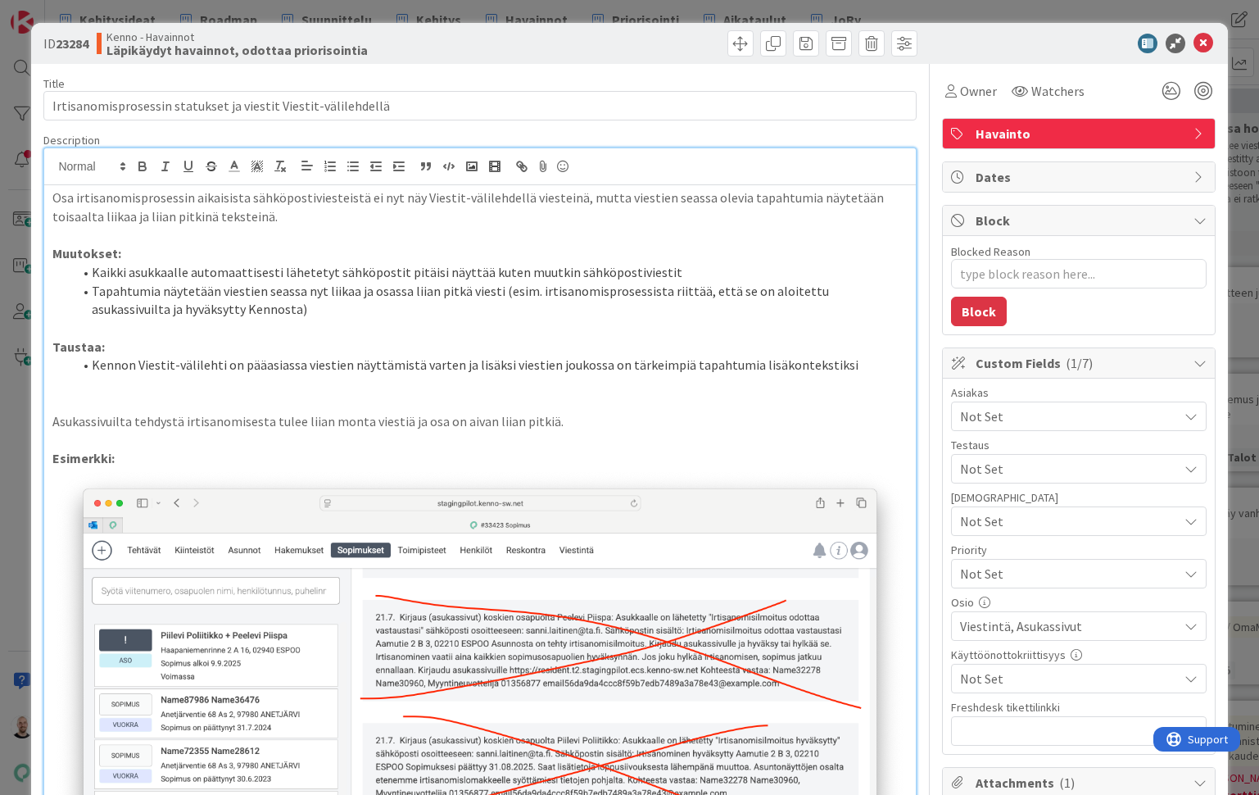
click at [868, 357] on li "Kennon Viestit-välilehti on pääasiassa viestien näyttämistä varten ja lisäksi v…" at bounding box center [489, 365] width 835 height 19
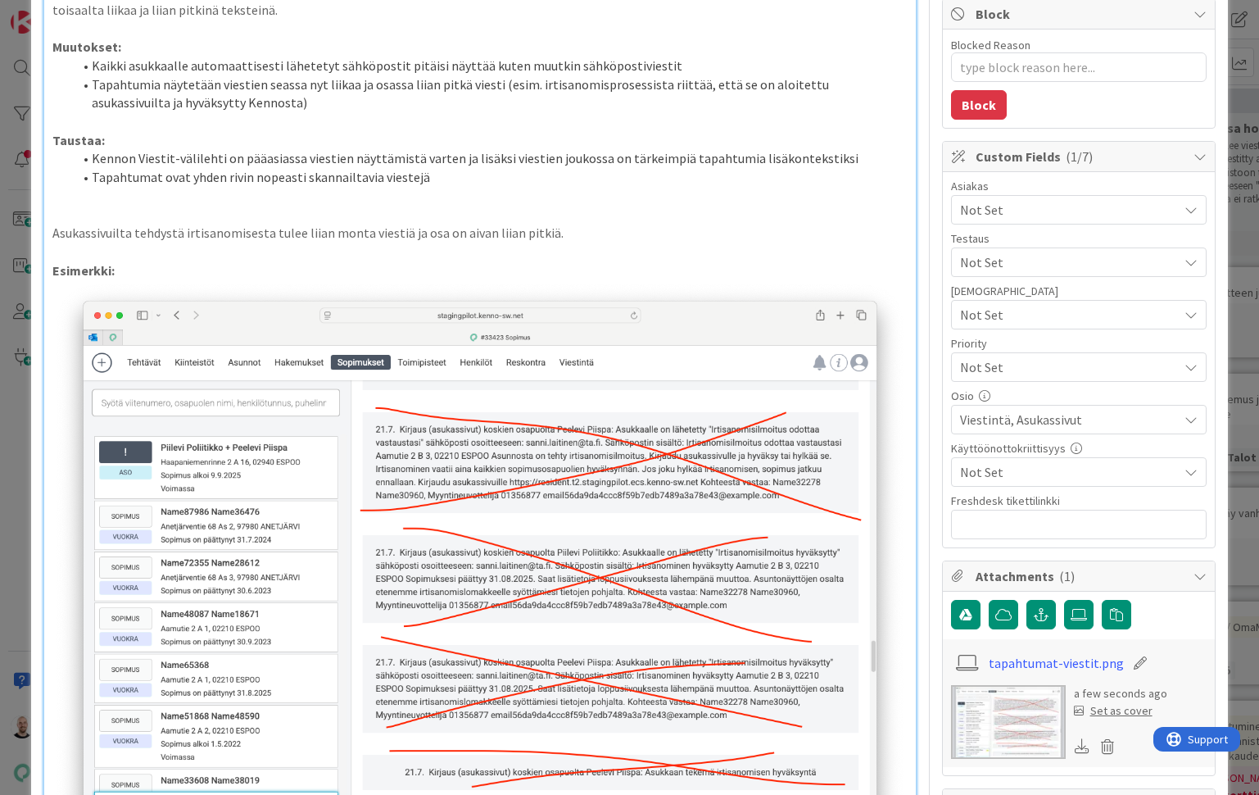
scroll to position [206, 0]
click at [319, 173] on li "Tapahtumat ovat yhden rivin nopeasti skannailtavia viestejä" at bounding box center [489, 178] width 835 height 19
click at [277, 174] on li "Tapahtumat ovat yhden rivin nopeasti ytimekkäitä viestejä" at bounding box center [489, 178] width 835 height 19
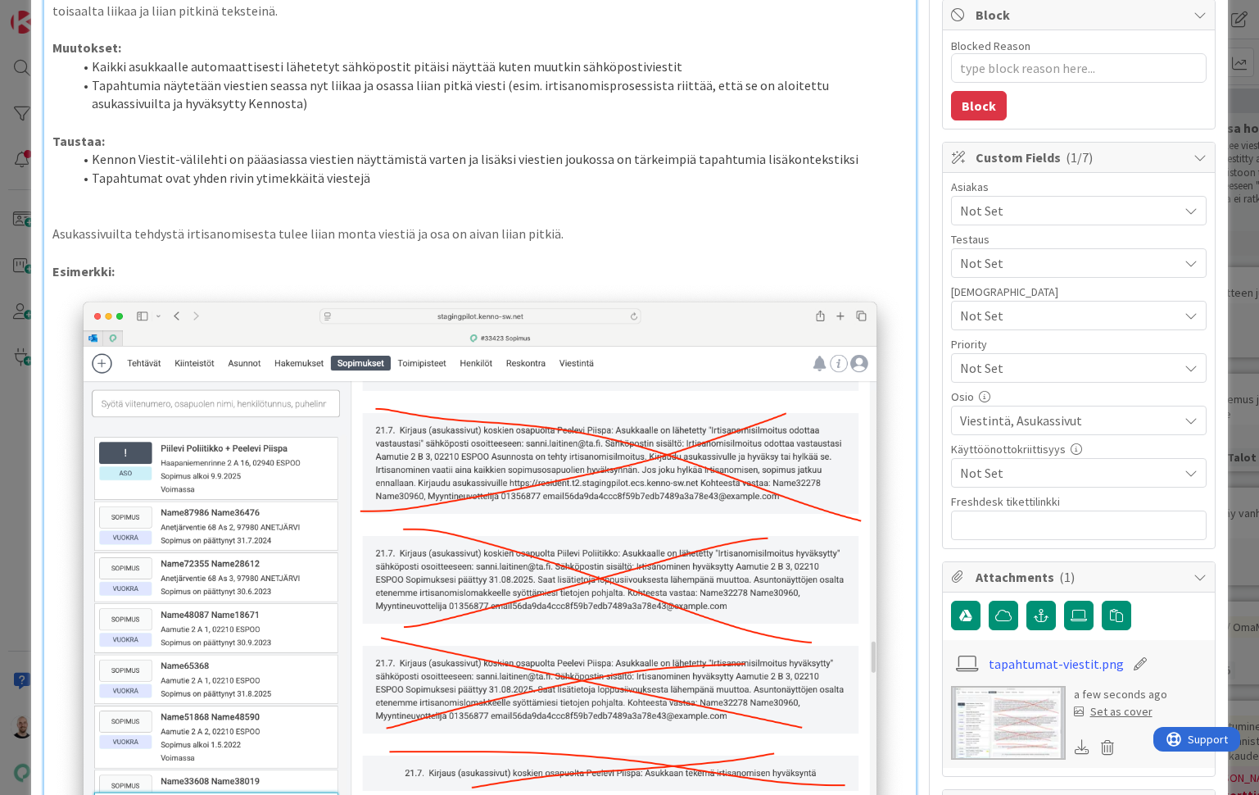
click at [320, 188] on p at bounding box center [479, 197] width 854 height 19
click at [242, 170] on li "Tapahtumat ovat yhden rivin ytimekkäitä viestejä" at bounding box center [489, 178] width 835 height 19
click at [253, 169] on li "Tapahtumat ovat ytimekkäitä viestejä" at bounding box center [489, 178] width 835 height 19
click at [316, 206] on p at bounding box center [479, 215] width 854 height 19
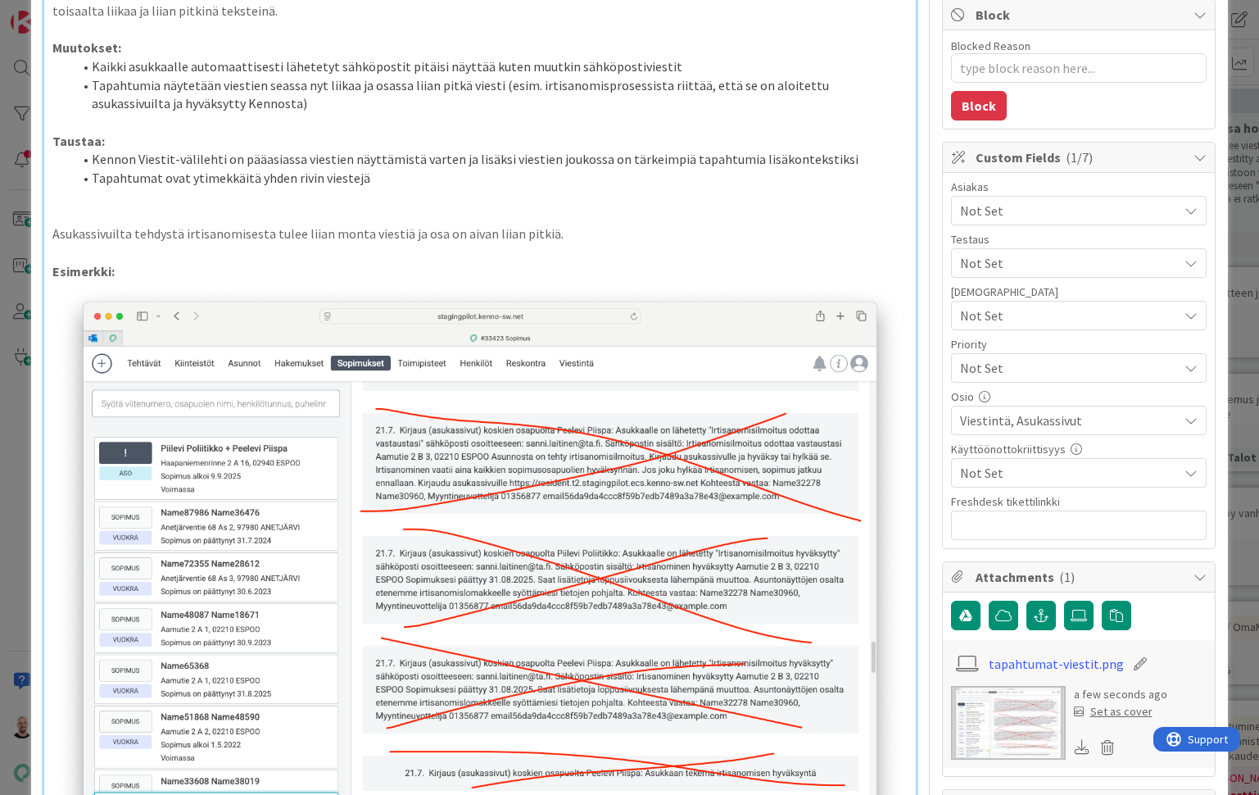
click at [298, 228] on p "Asukassivuilta tehdystä irtisanomisesta tulee liian monta viestiä ja osa on aiv…" at bounding box center [479, 233] width 854 height 19
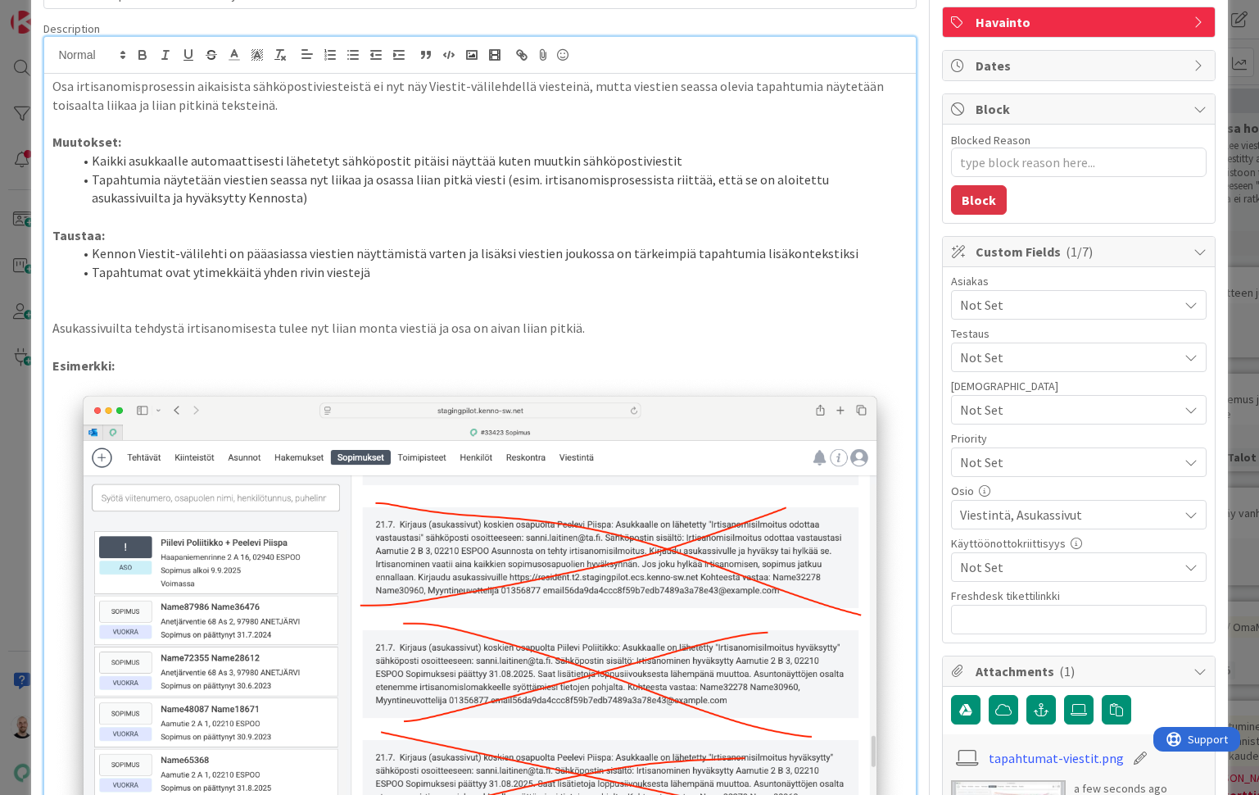
scroll to position [111, 0]
drag, startPoint x: 598, startPoint y: 322, endPoint x: -5, endPoint y: 321, distance: 602.9
click at [0, 321] on html "Kehitysideat Roadmap Suunnittelu Kehitys Havainnot Priorisointi Aikataulut JoRy…" at bounding box center [629, 397] width 1259 height 795
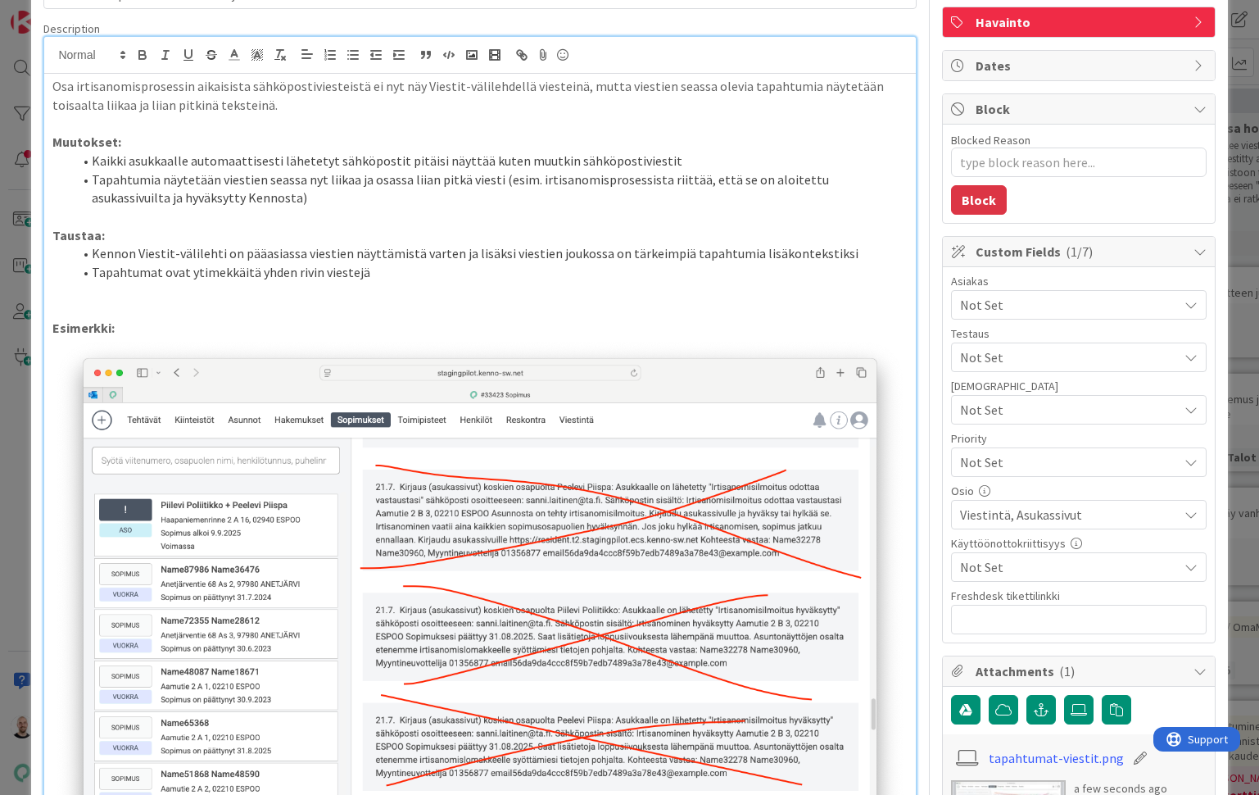
click at [60, 138] on strong "Muutokset:" at bounding box center [86, 142] width 69 height 16
click at [183, 211] on p at bounding box center [479, 216] width 854 height 19
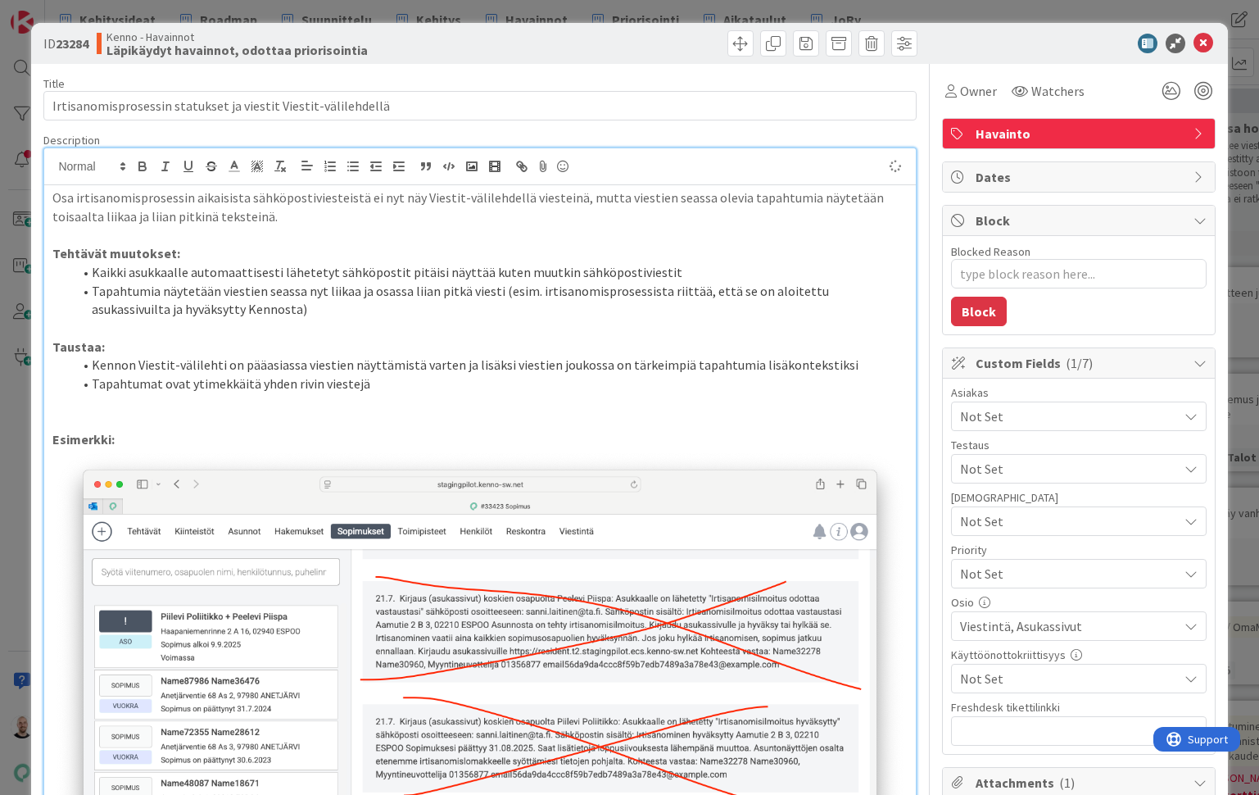
type textarea "x"
click at [528, 12] on div "ID 23284 Kenno - Havainnot Läpikäydyt havainnot, odottaa priorisointia Title 62…" at bounding box center [629, 397] width 1259 height 795
